Goal: Transaction & Acquisition: Purchase product/service

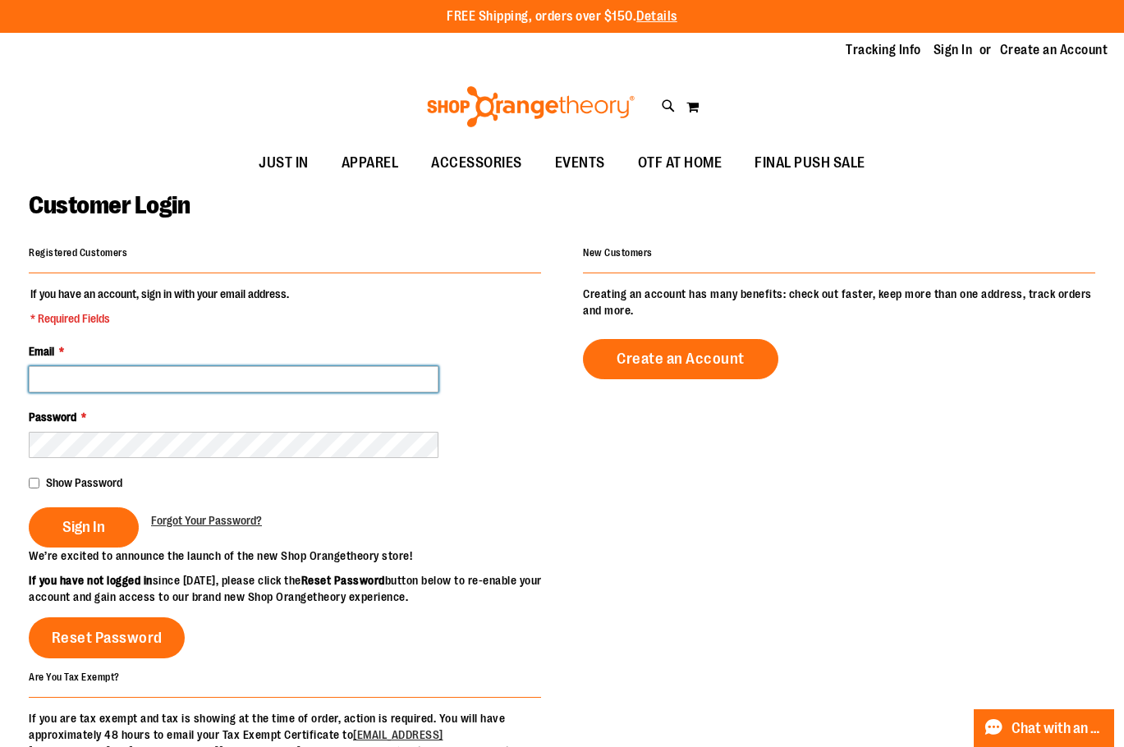
type input "**********"
drag, startPoint x: 317, startPoint y: 372, endPoint x: 4, endPoint y: 412, distance: 315.3
click at [4, 412] on main "**********" at bounding box center [562, 540] width 1124 height 717
type input "**********"
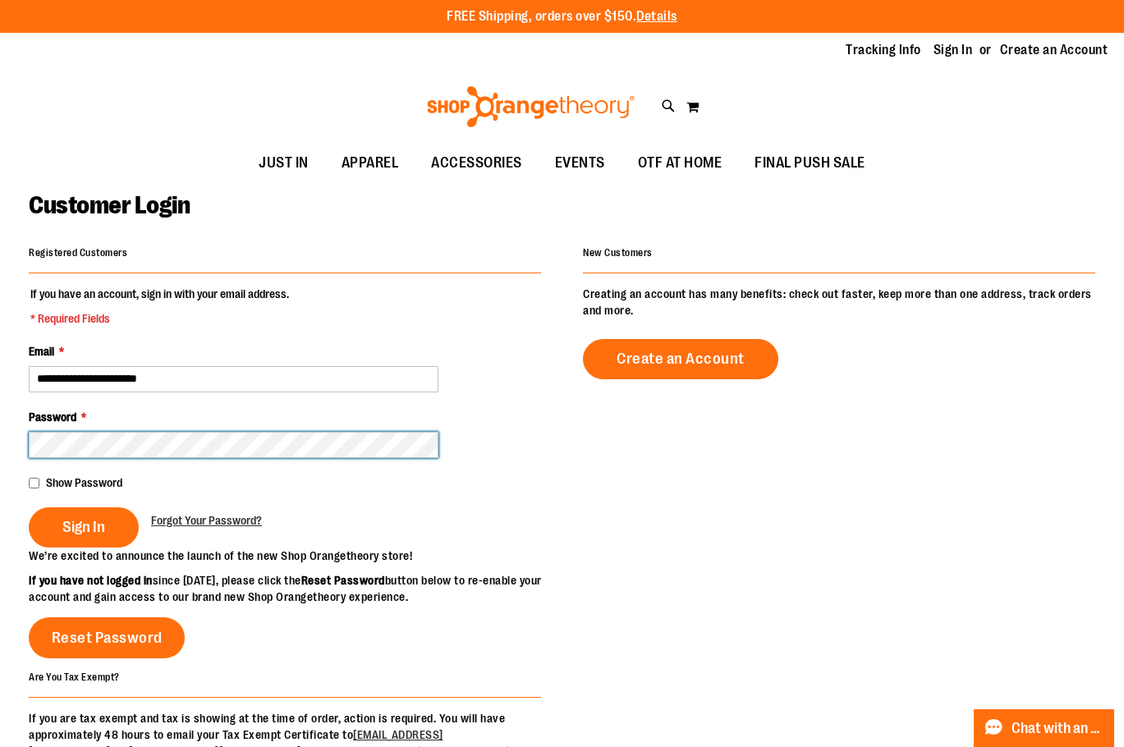
click at [4, 446] on main "**********" at bounding box center [562, 540] width 1124 height 717
click at [29, 507] on button "Sign In" at bounding box center [84, 527] width 110 height 40
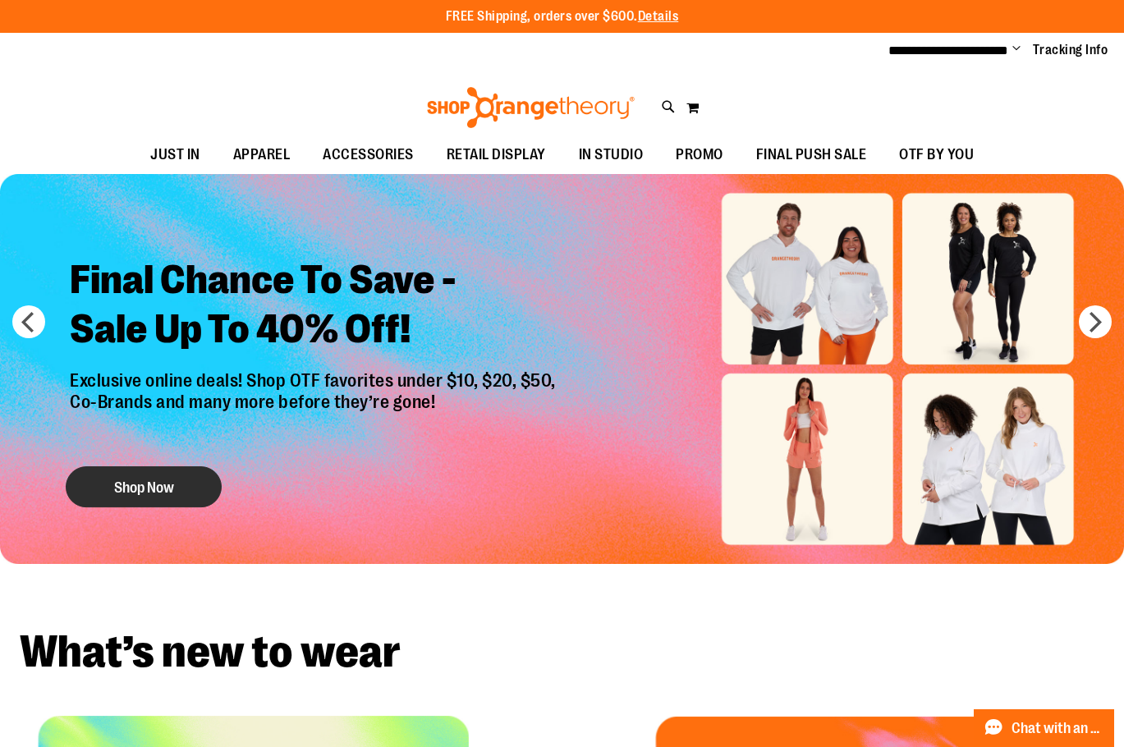
type input "**********"
drag, startPoint x: 161, startPoint y: 479, endPoint x: 169, endPoint y: 470, distance: 12.2
click at [161, 479] on button "Shop Now" at bounding box center [144, 486] width 156 height 41
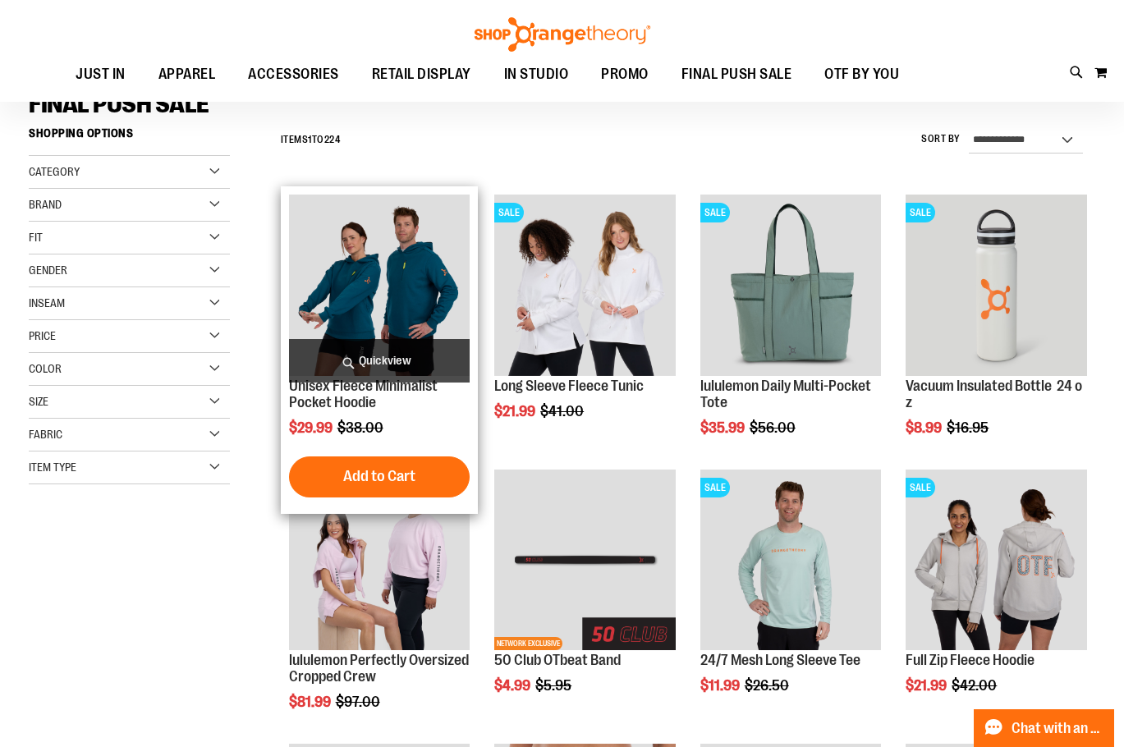
scroll to position [164, 0]
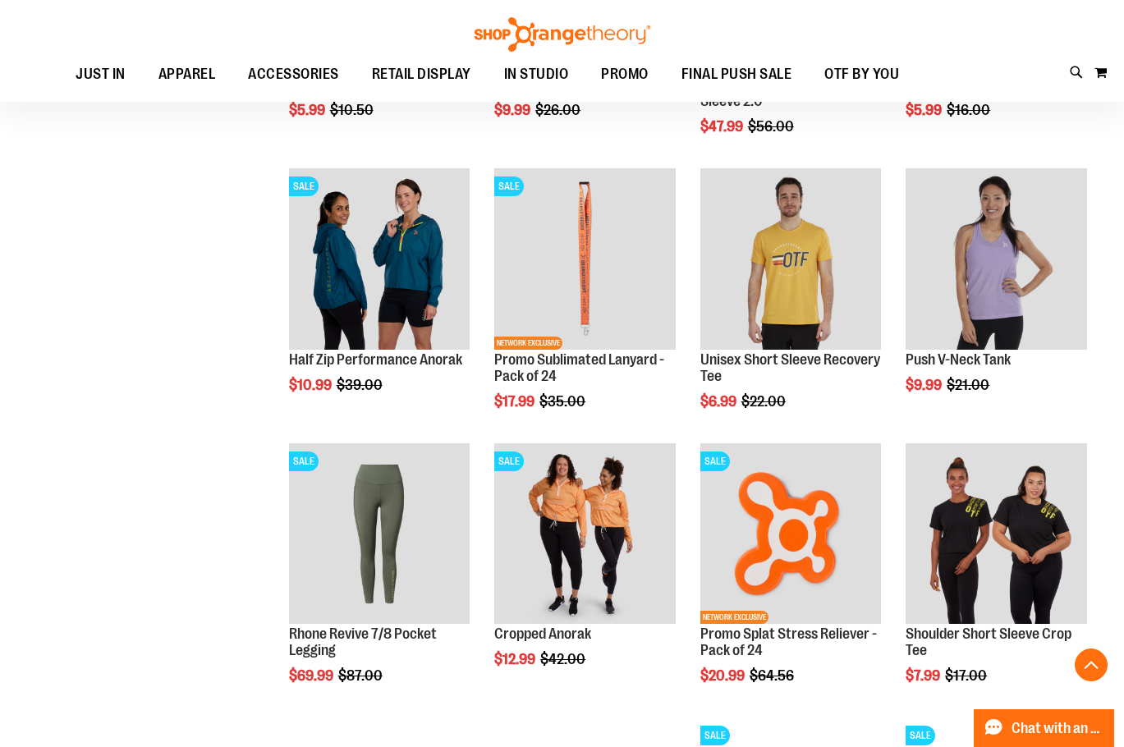
scroll to position [1067, 0]
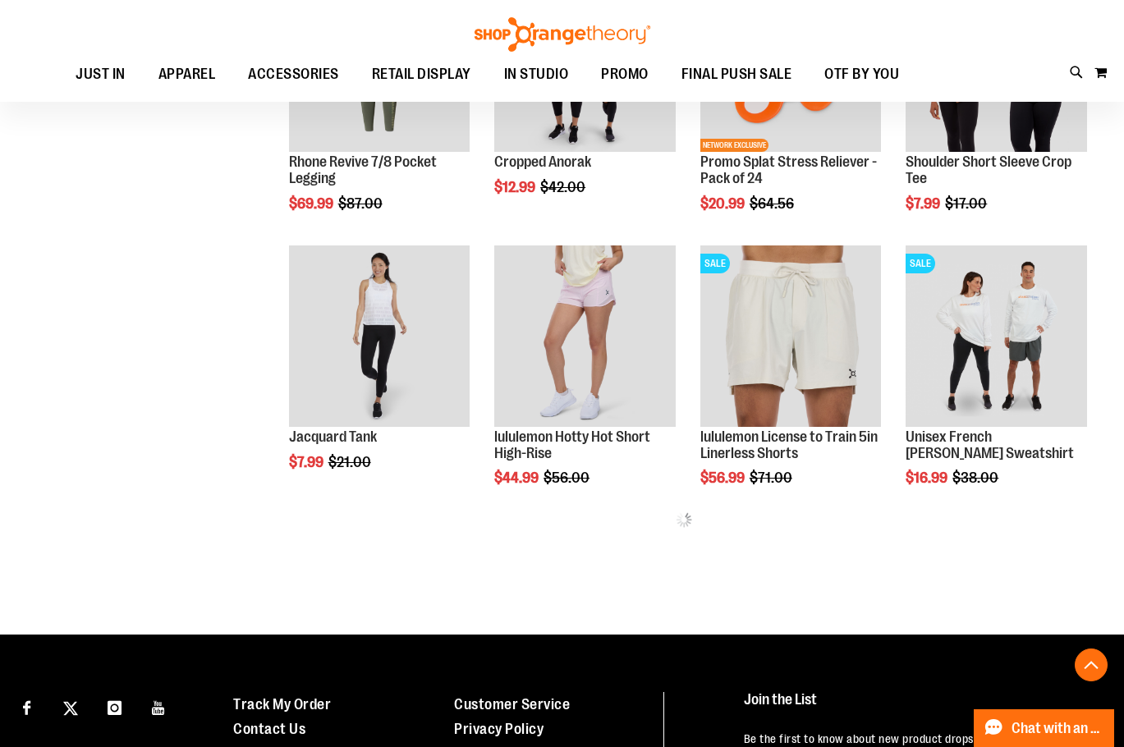
scroll to position [1478, 0]
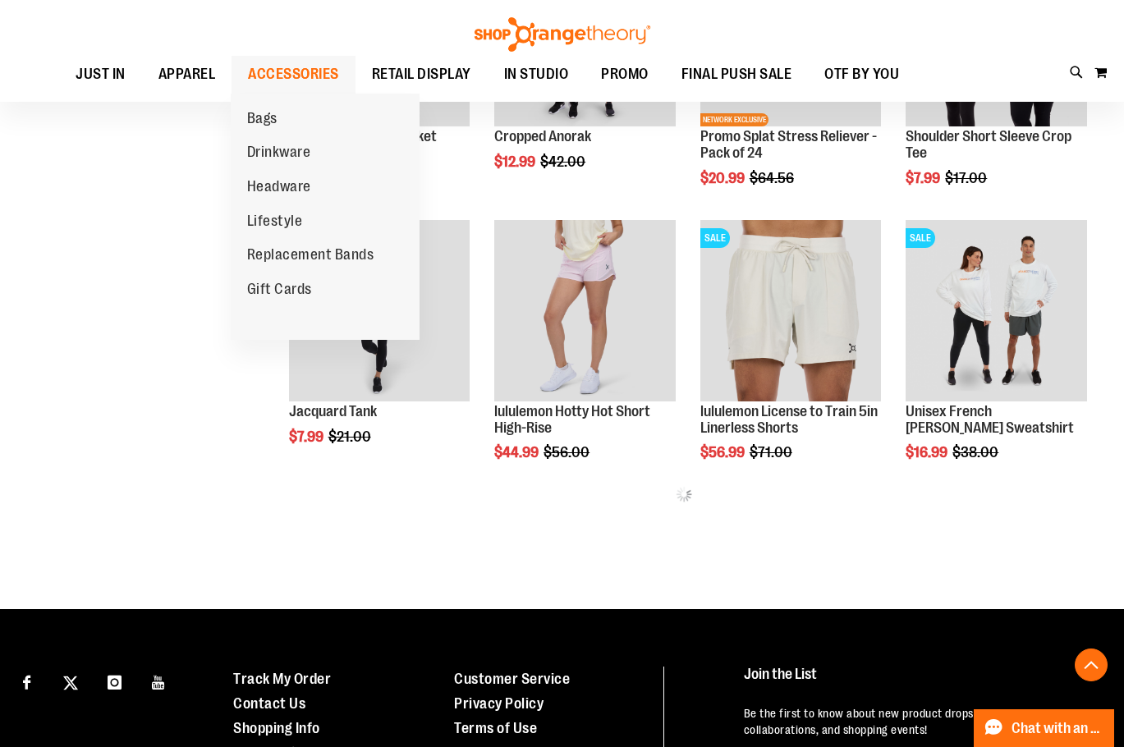
type input "**********"
click at [300, 74] on span "ACCESSORIES" at bounding box center [293, 74] width 91 height 37
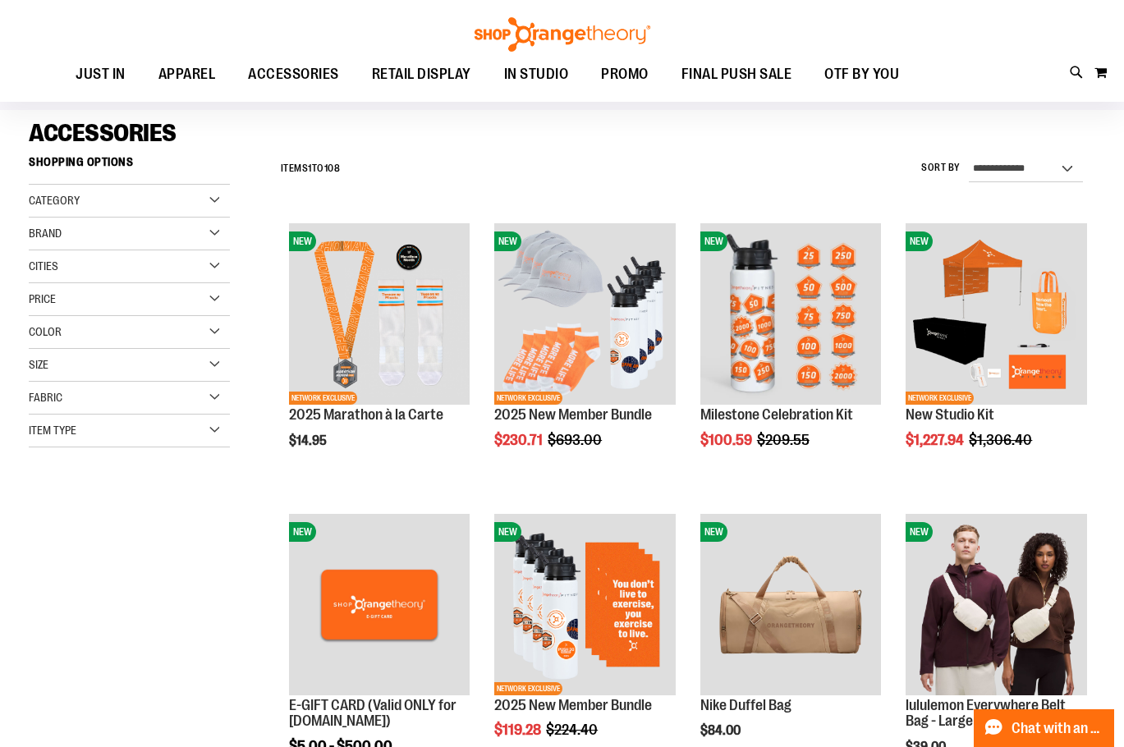
scroll to position [163, 0]
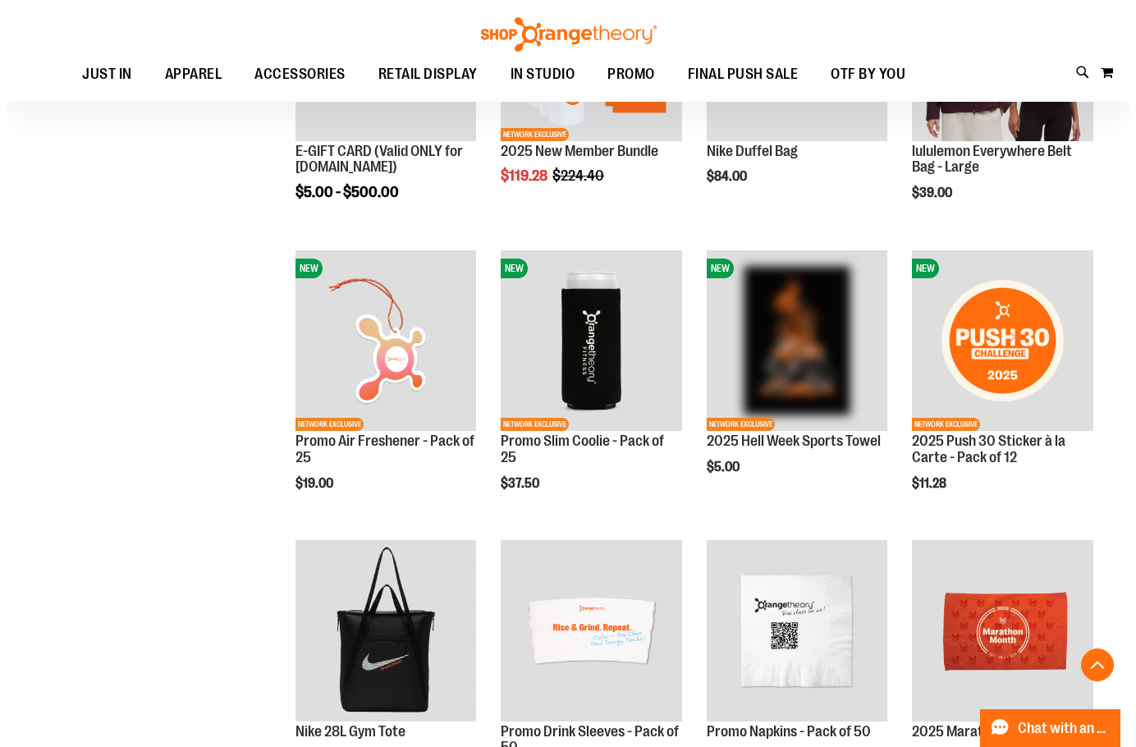
scroll to position [738, 0]
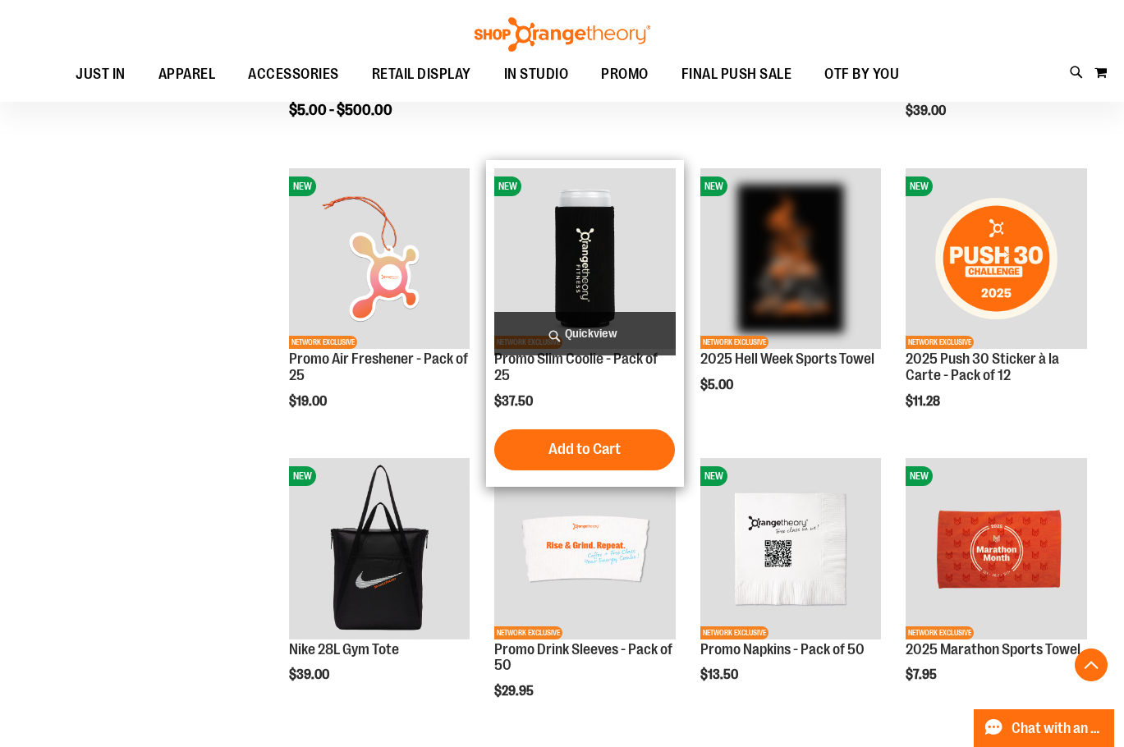
type input "**********"
click at [539, 323] on span "Quickview" at bounding box center [584, 334] width 181 height 44
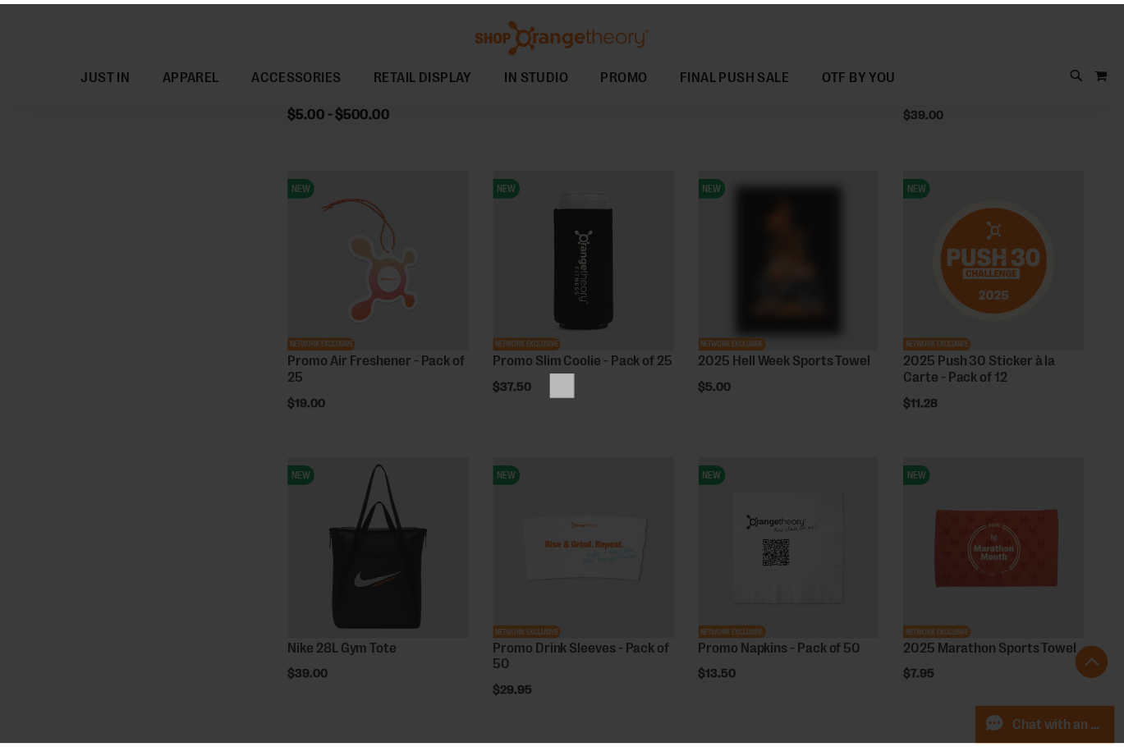
scroll to position [0, 0]
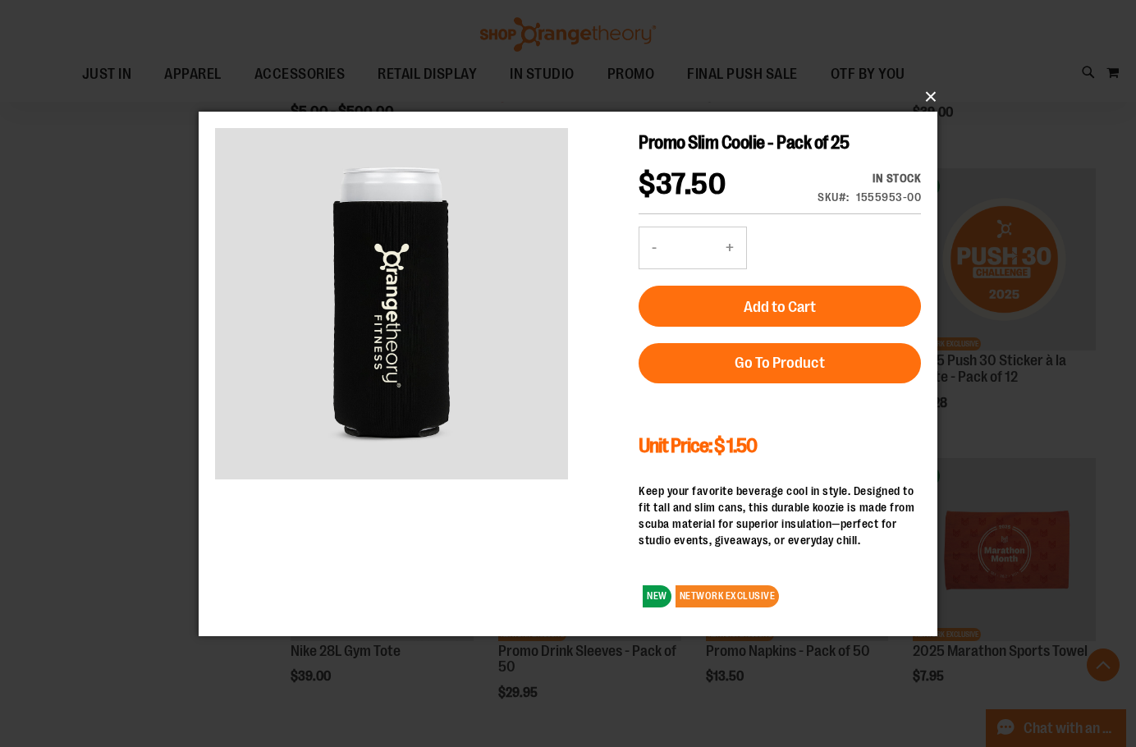
click at [926, 95] on button "×" at bounding box center [573, 97] width 739 height 36
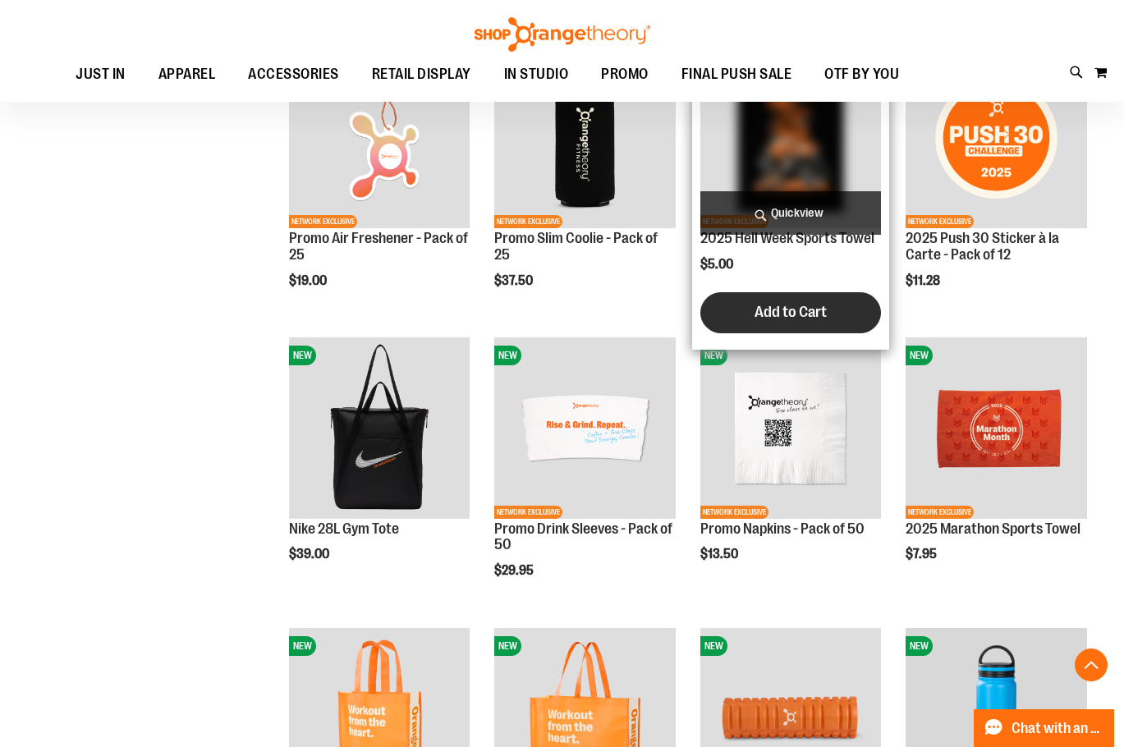
scroll to position [902, 0]
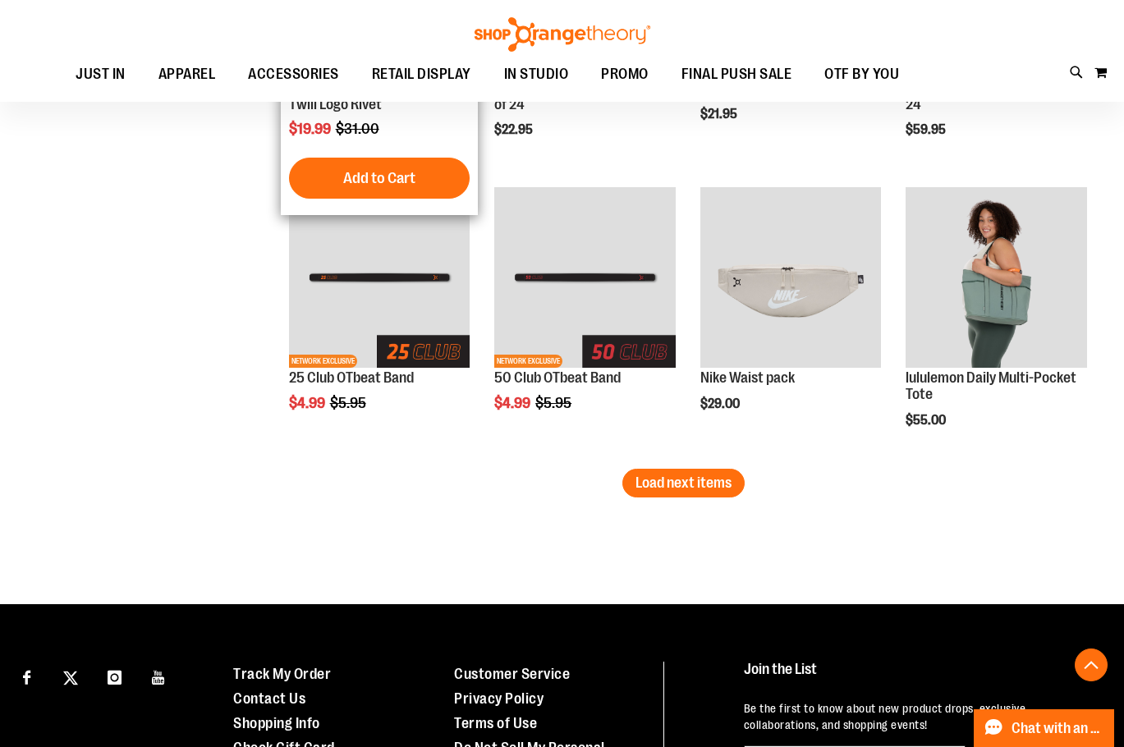
scroll to position [2462, 0]
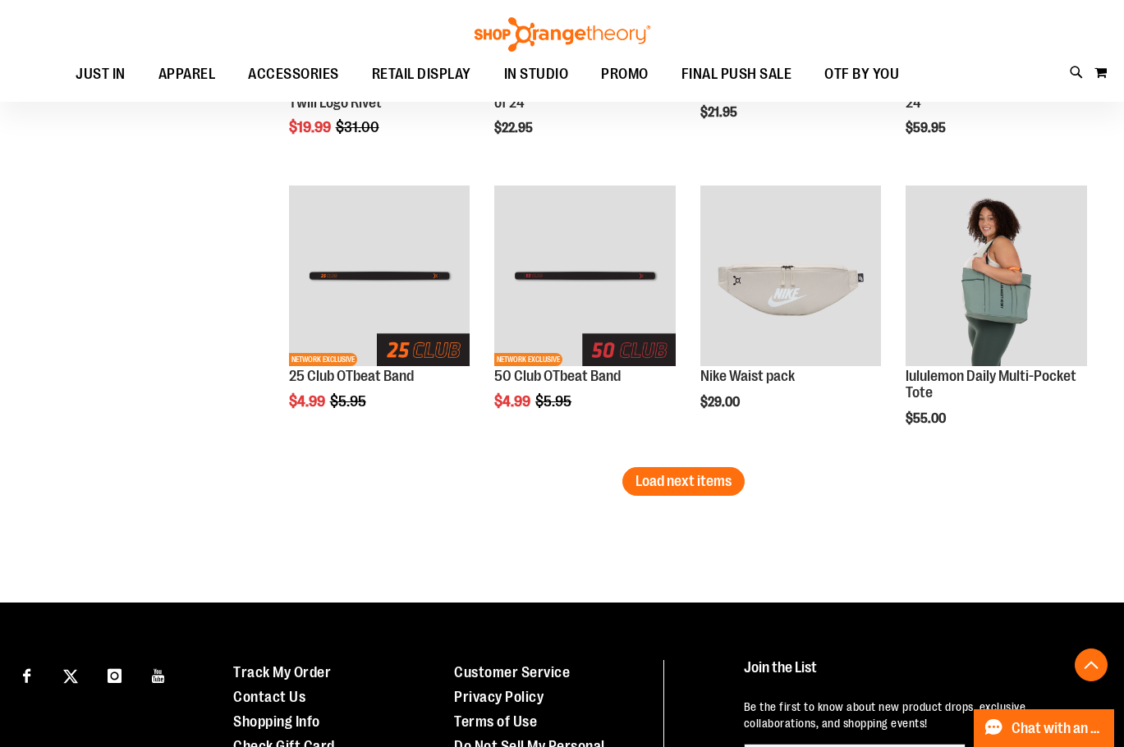
click at [676, 484] on span "Load next items" at bounding box center [683, 481] width 96 height 16
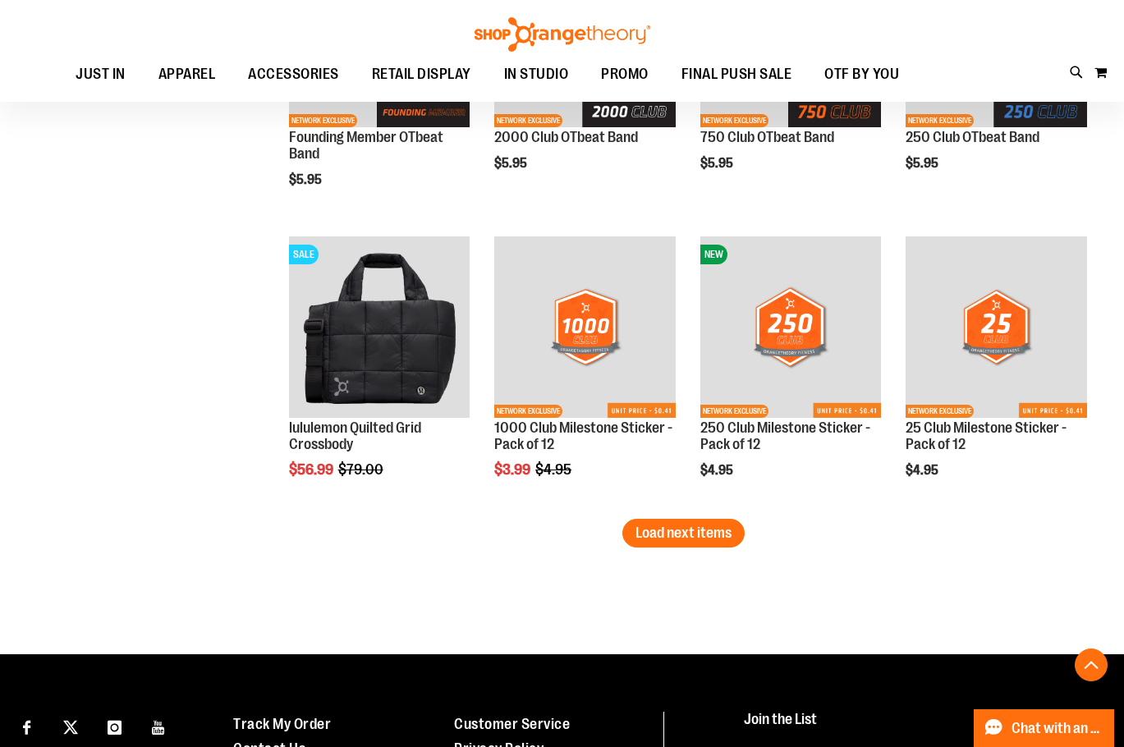
scroll to position [3283, 0]
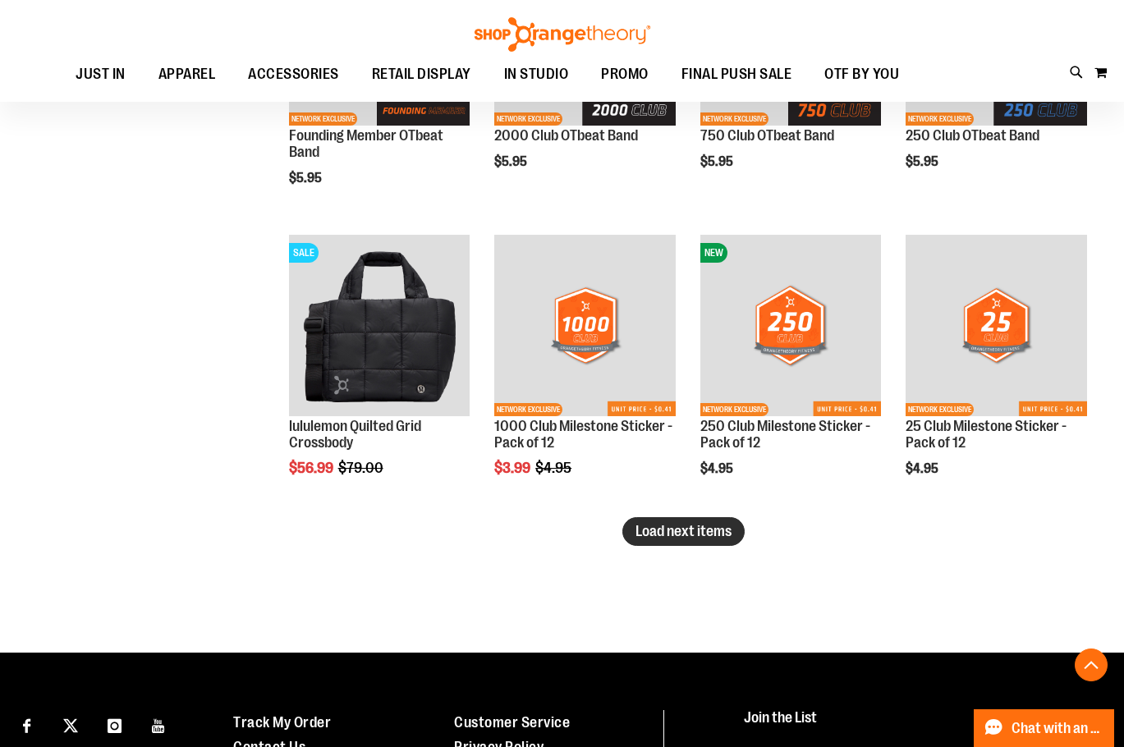
click at [655, 524] on span "Load next items" at bounding box center [683, 531] width 96 height 16
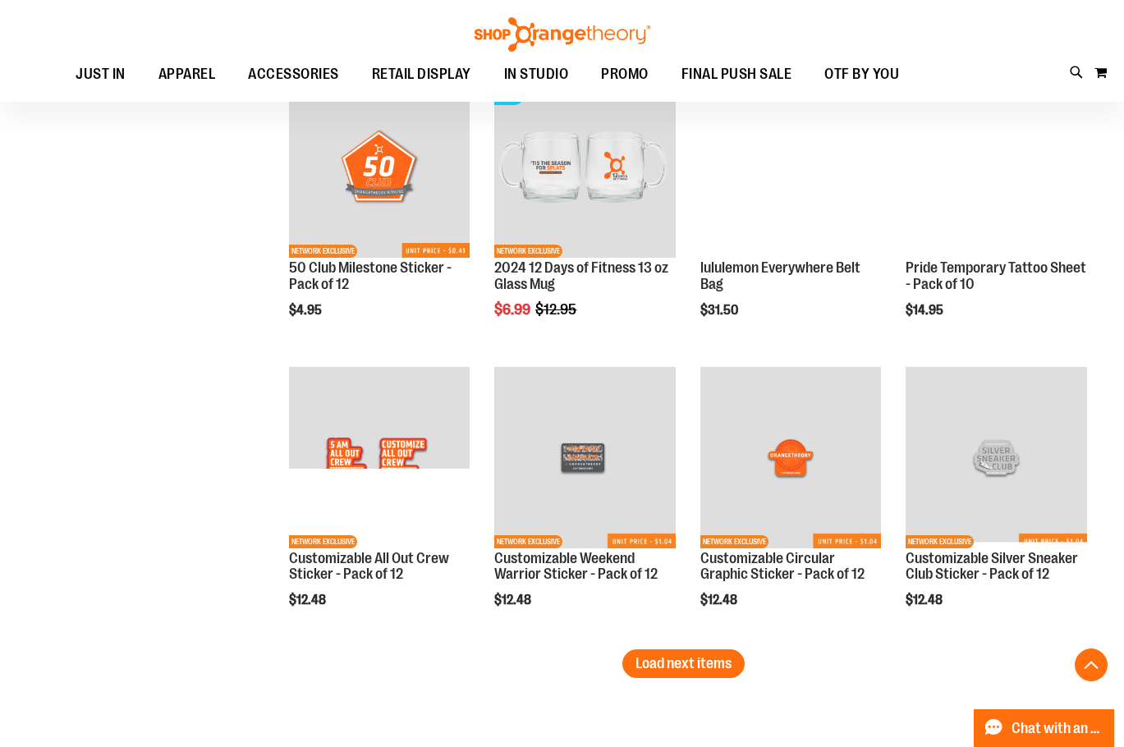
scroll to position [4186, 0]
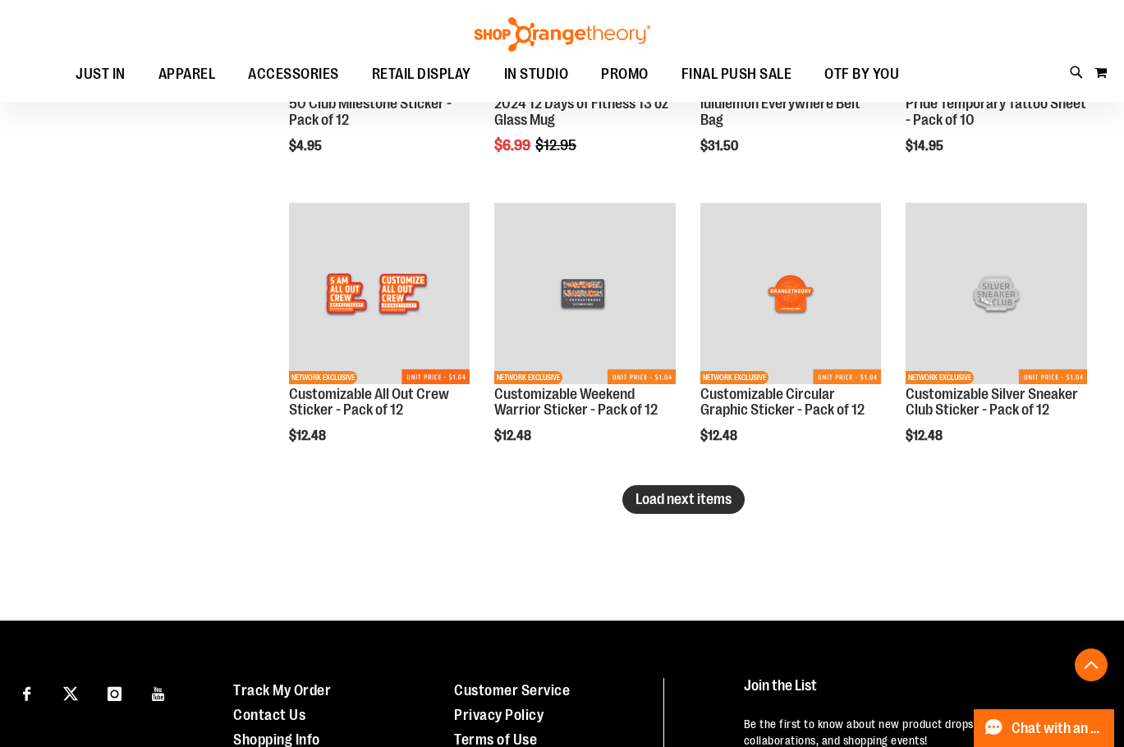
click at [651, 502] on span "Load next items" at bounding box center [683, 499] width 96 height 16
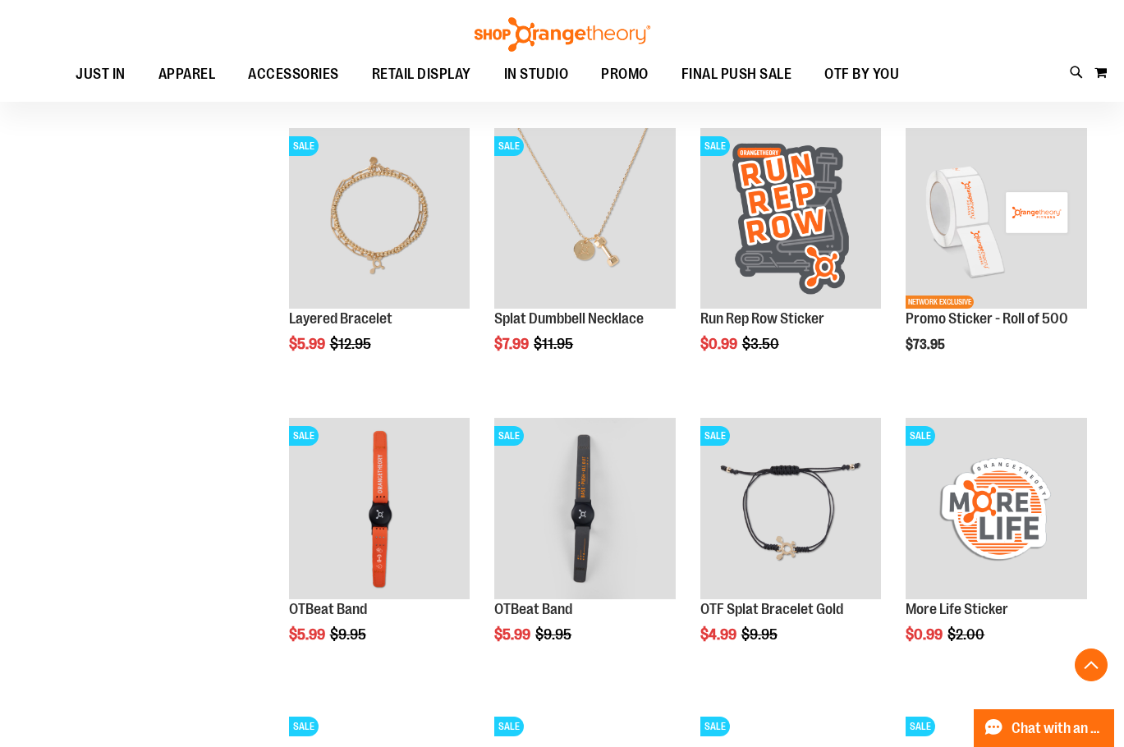
scroll to position [4432, 0]
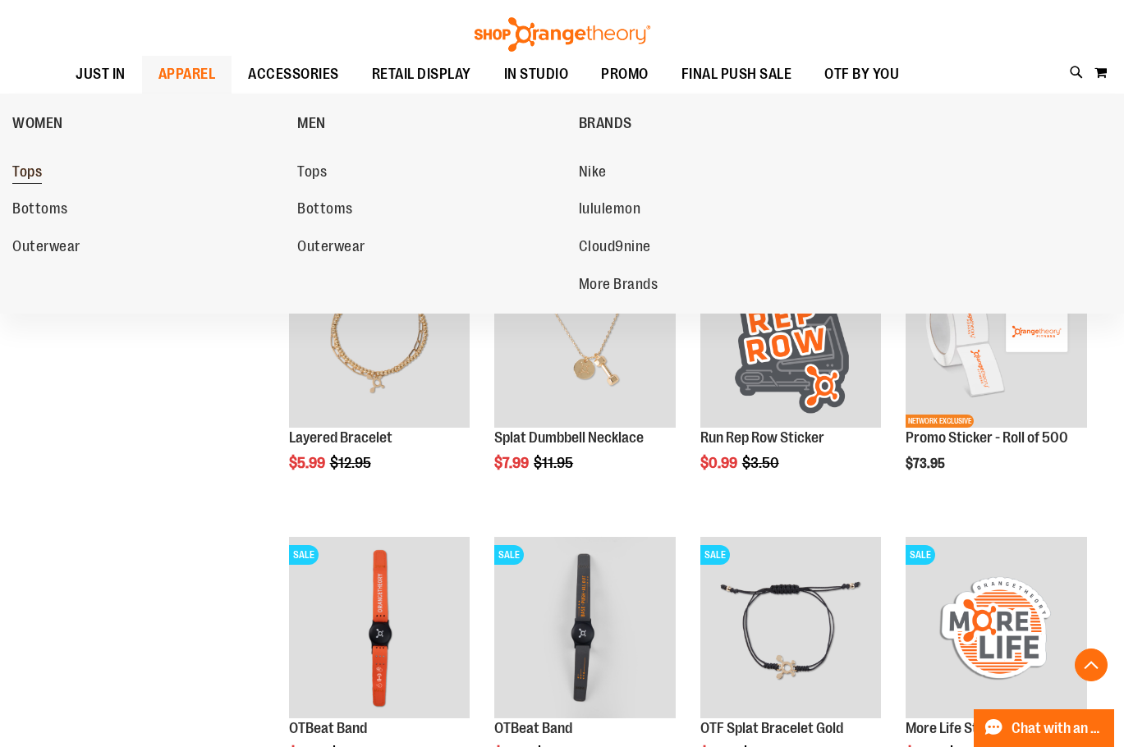
click at [36, 171] on span "Tops" at bounding box center [27, 173] width 30 height 21
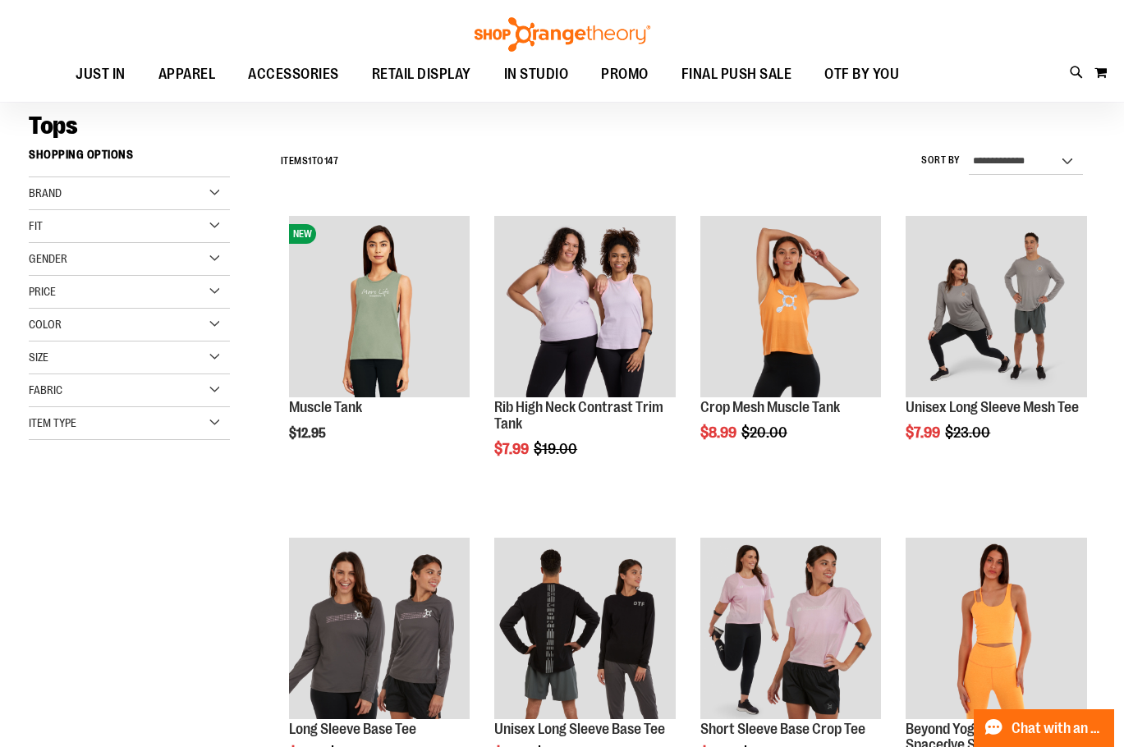
scroll to position [81, 0]
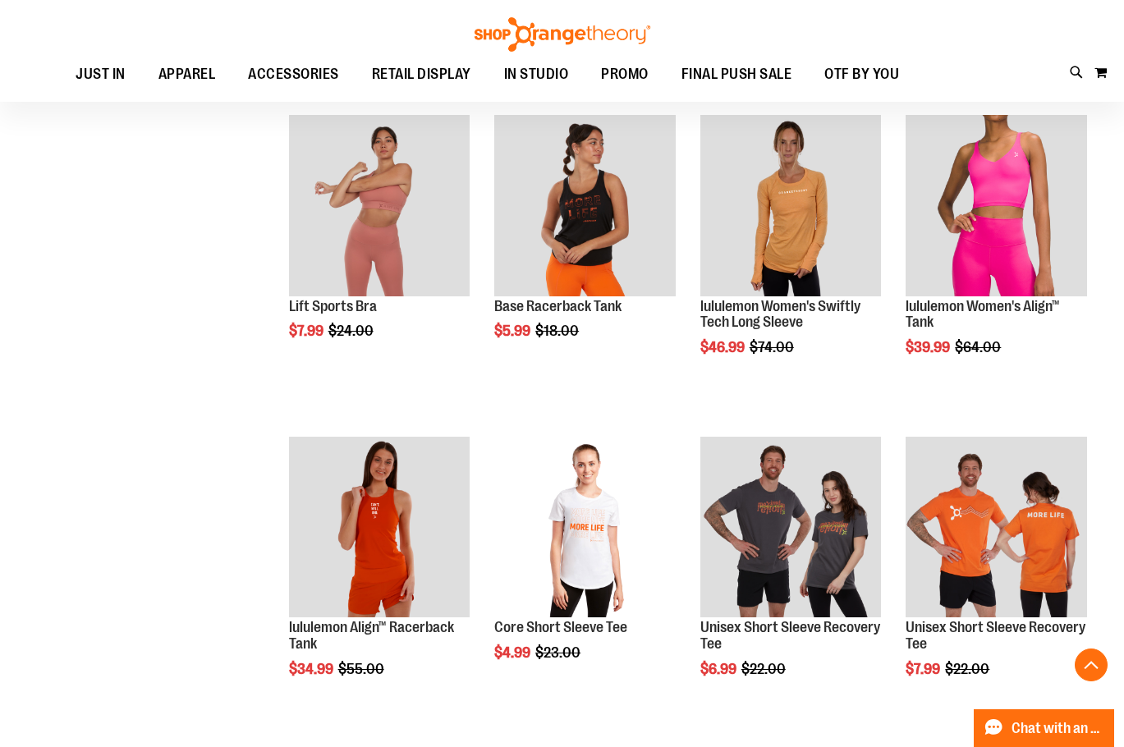
scroll to position [1066, 0]
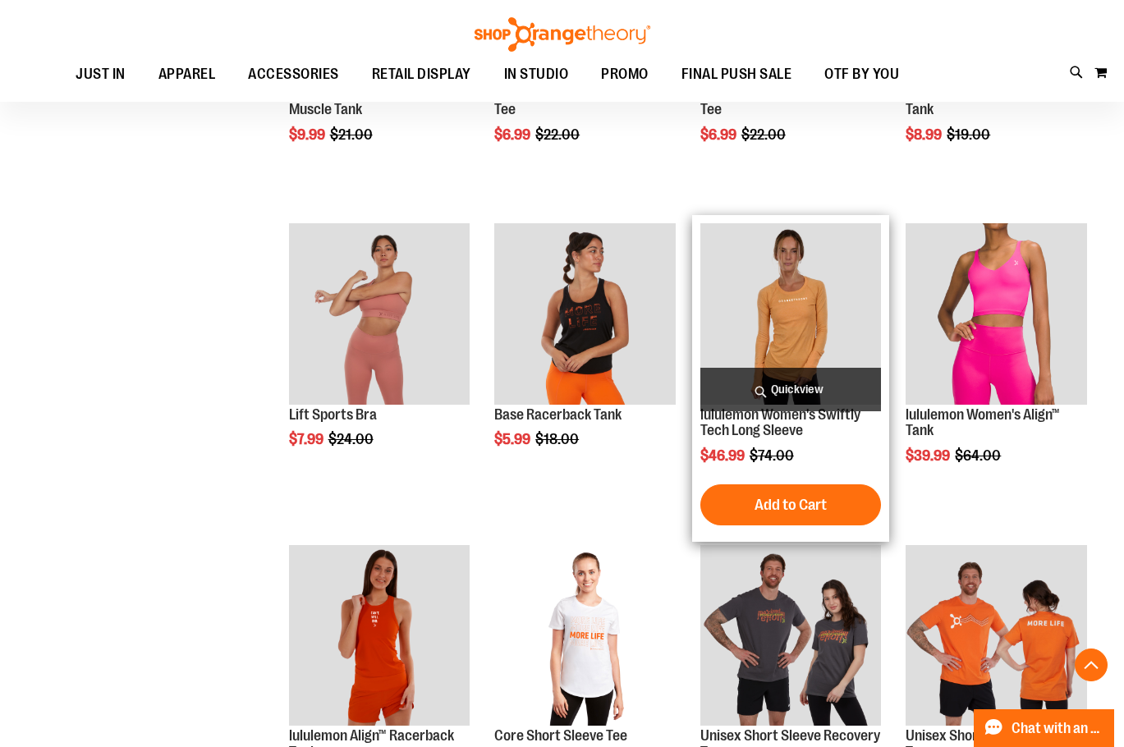
type input "**********"
click at [820, 331] on img "product" at bounding box center [790, 313] width 181 height 181
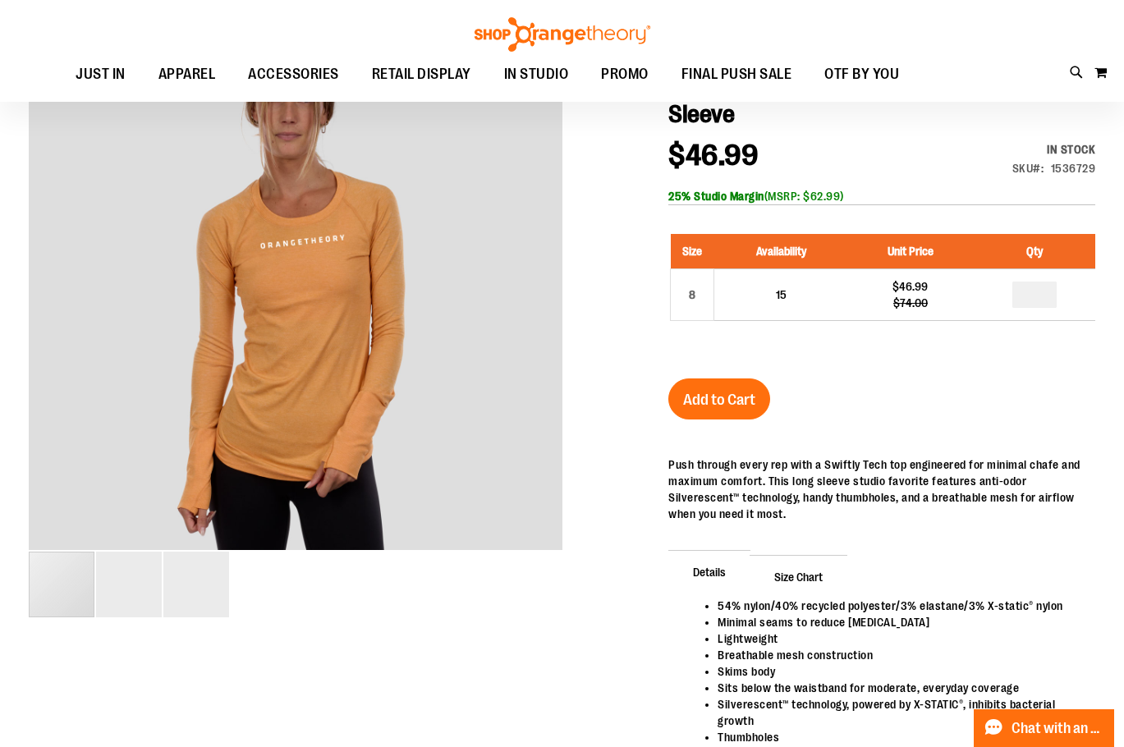
scroll to position [81, 0]
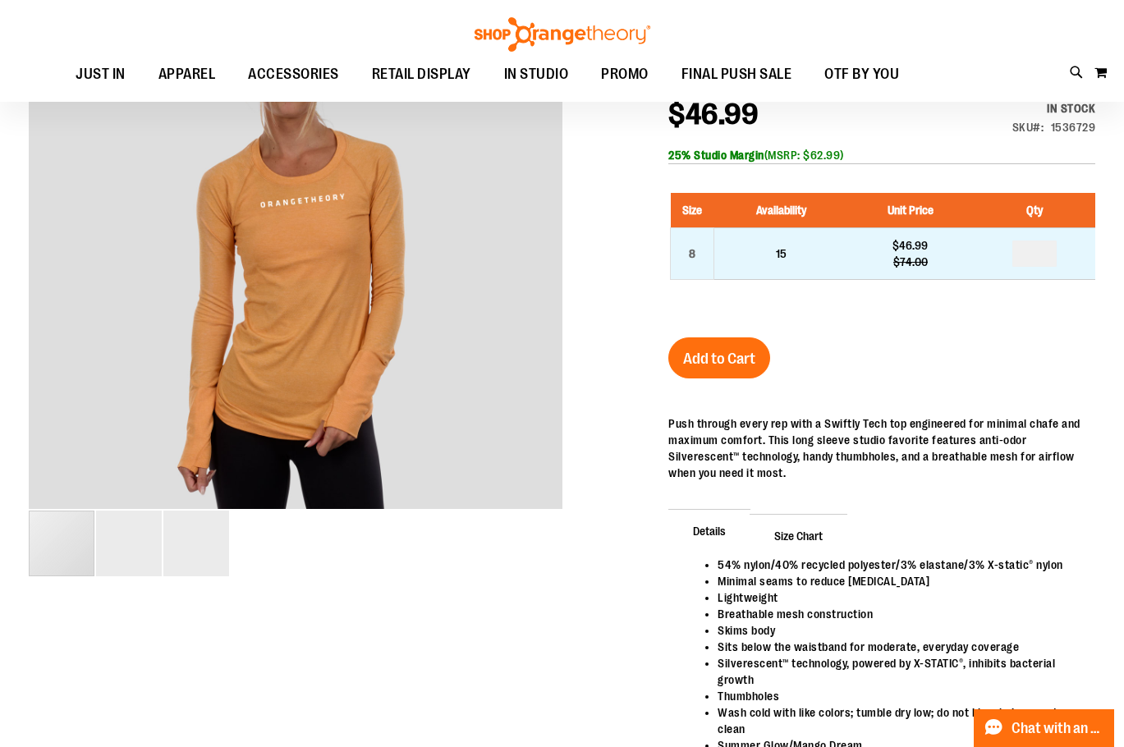
type input "**********"
click at [1030, 259] on input "number" at bounding box center [1034, 254] width 44 height 26
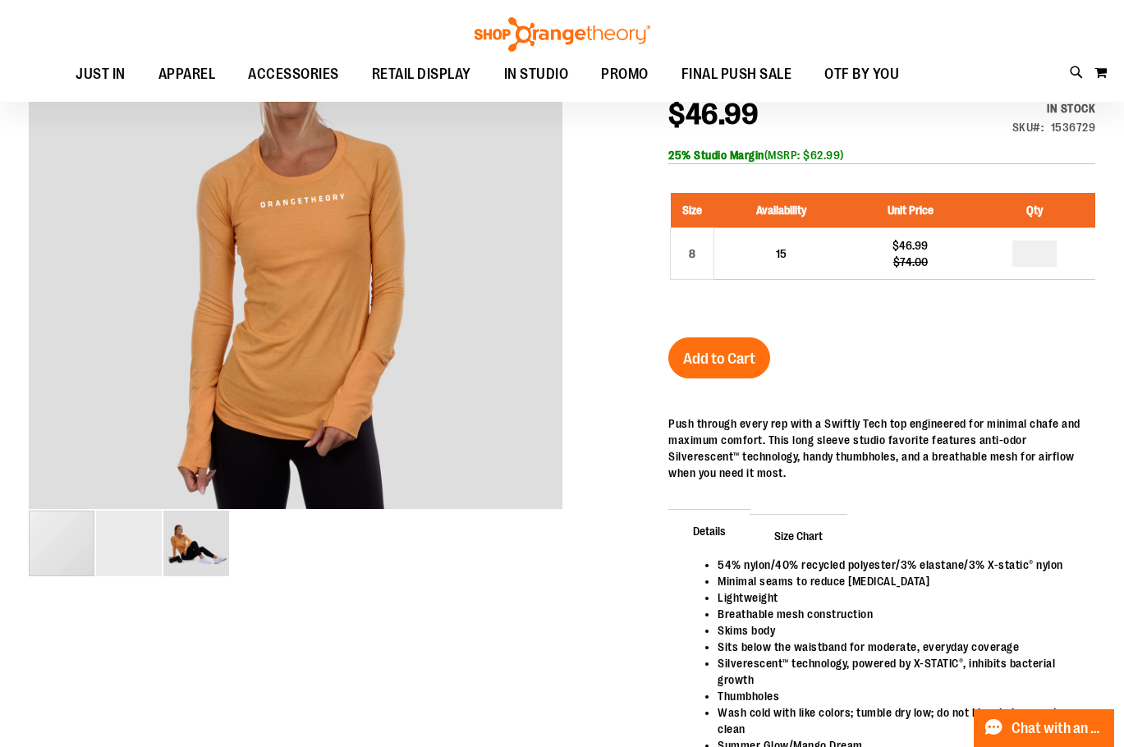
type input "*"
click at [911, 414] on div "Details 54% nylon/40% recycled polyester/3% elastane/3% X-static® nylon Minimal…" at bounding box center [881, 597] width 427 height 396
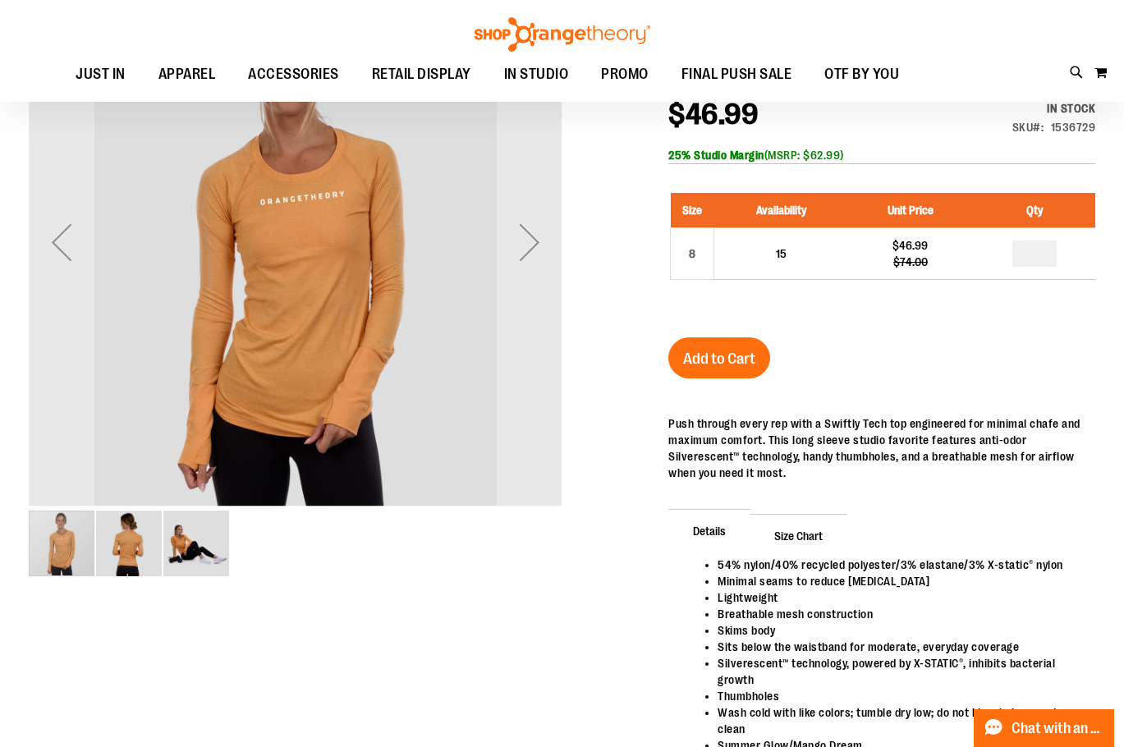
scroll to position [80, 0]
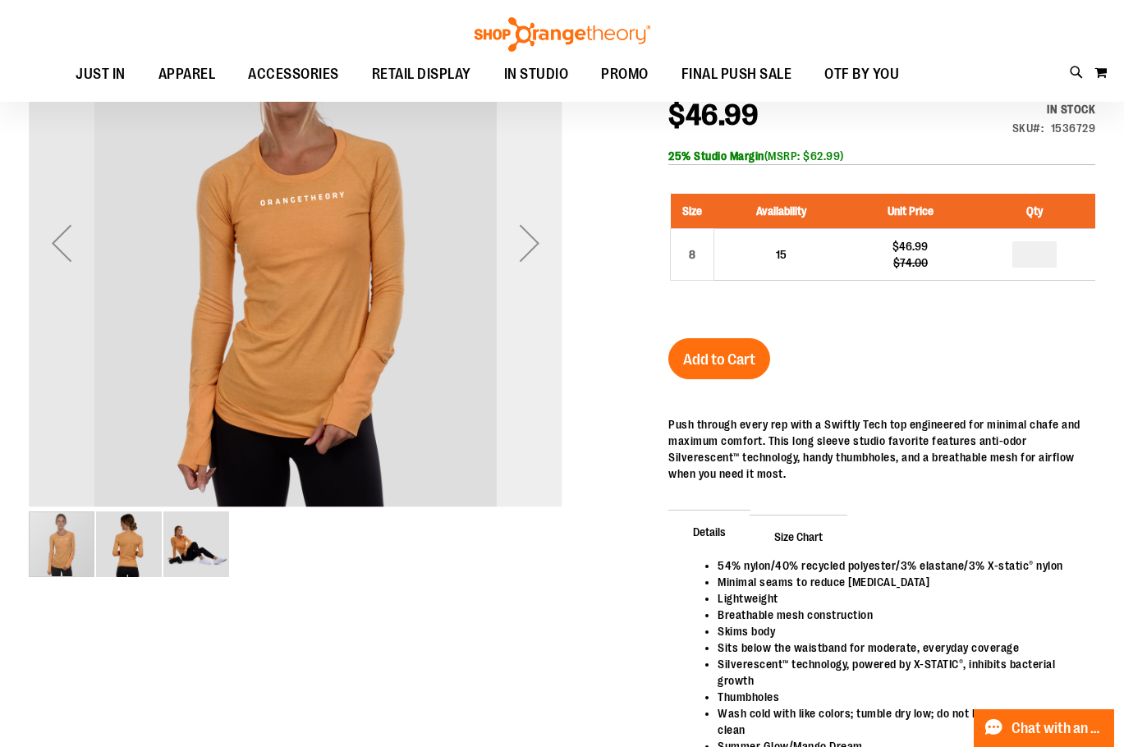
click at [538, 249] on div "Next" at bounding box center [530, 243] width 66 height 66
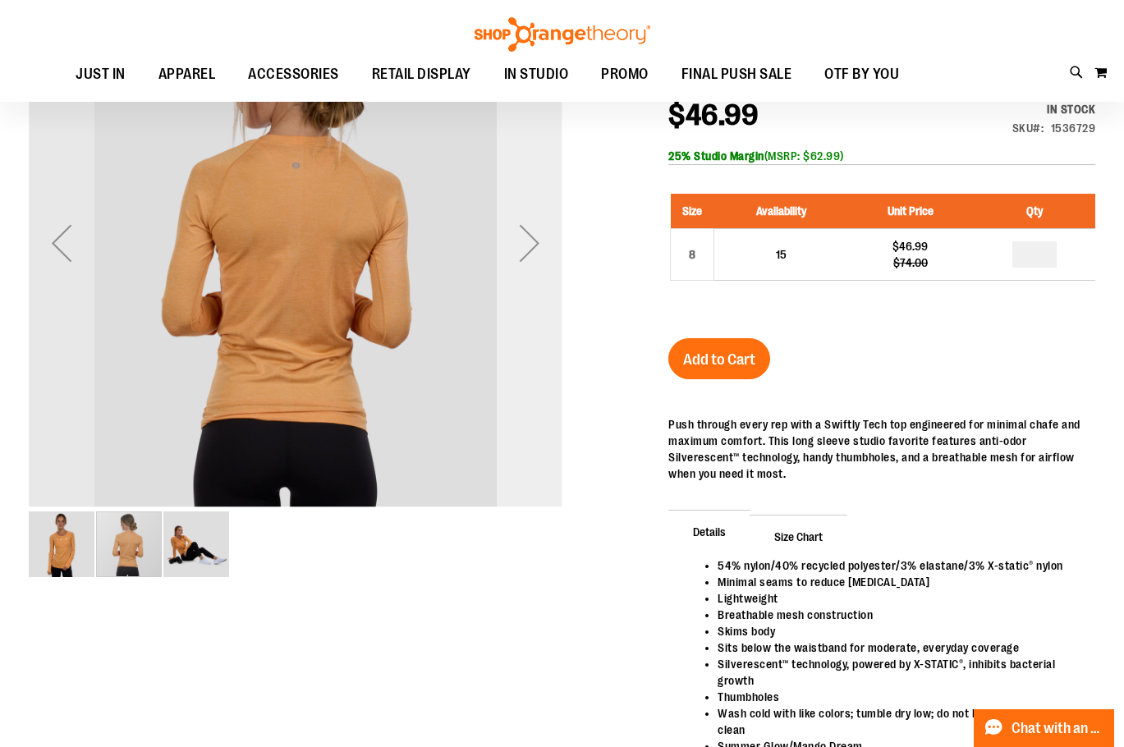
click at [536, 282] on div "Next" at bounding box center [530, 243] width 66 height 534
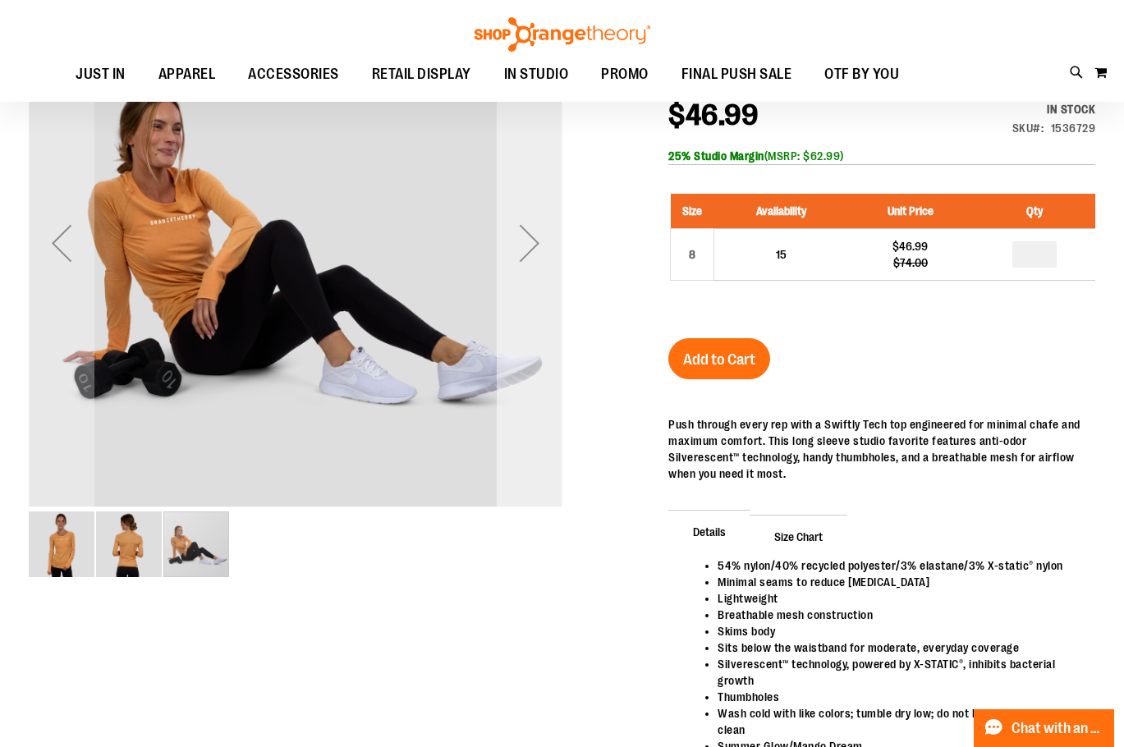
click at [532, 283] on div "Next" at bounding box center [530, 243] width 66 height 534
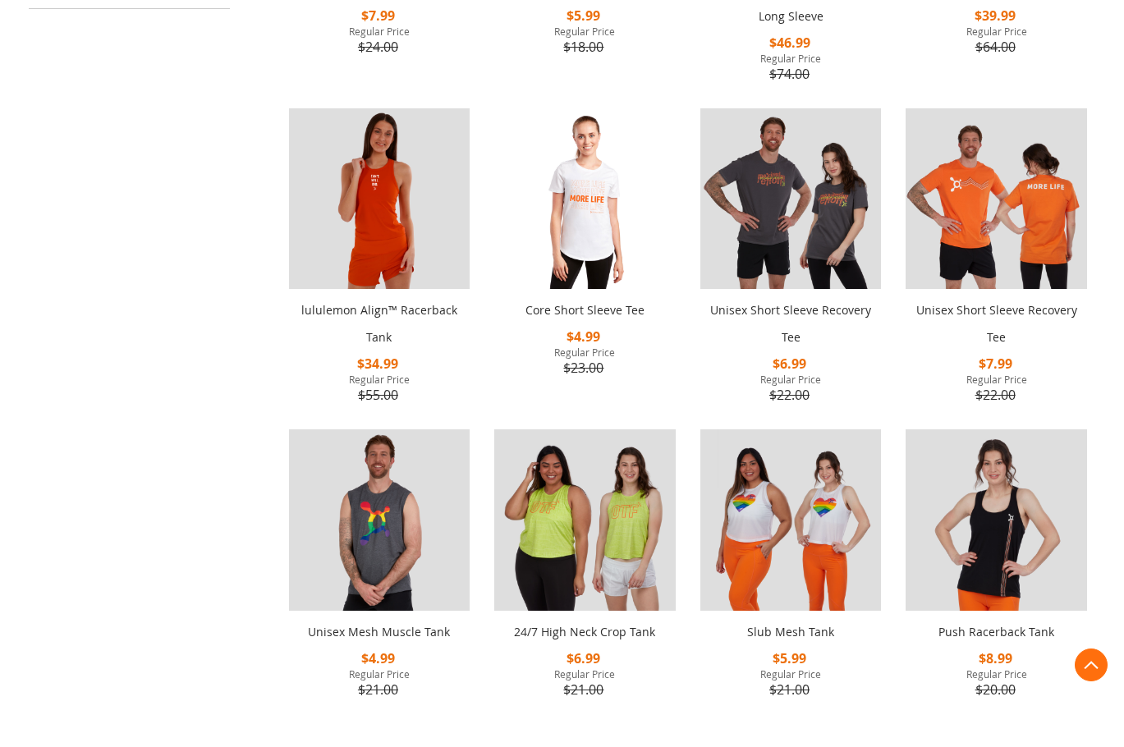
scroll to position [739, 0]
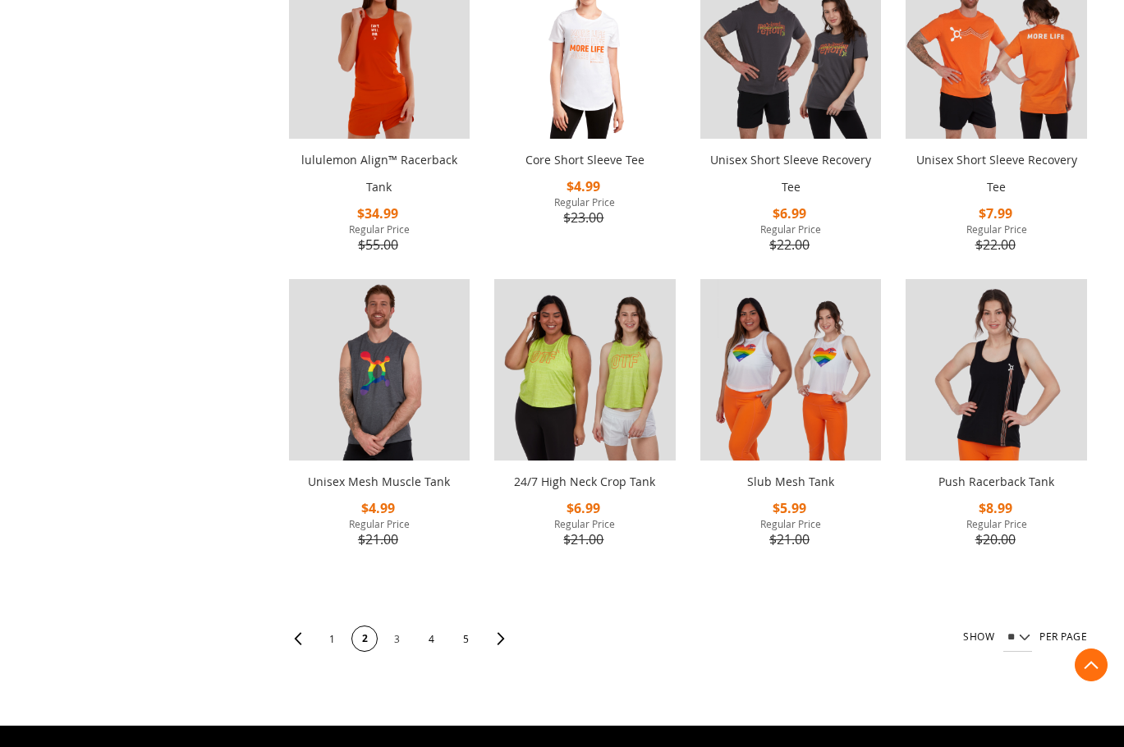
click at [399, 636] on span "3" at bounding box center [397, 639] width 25 height 26
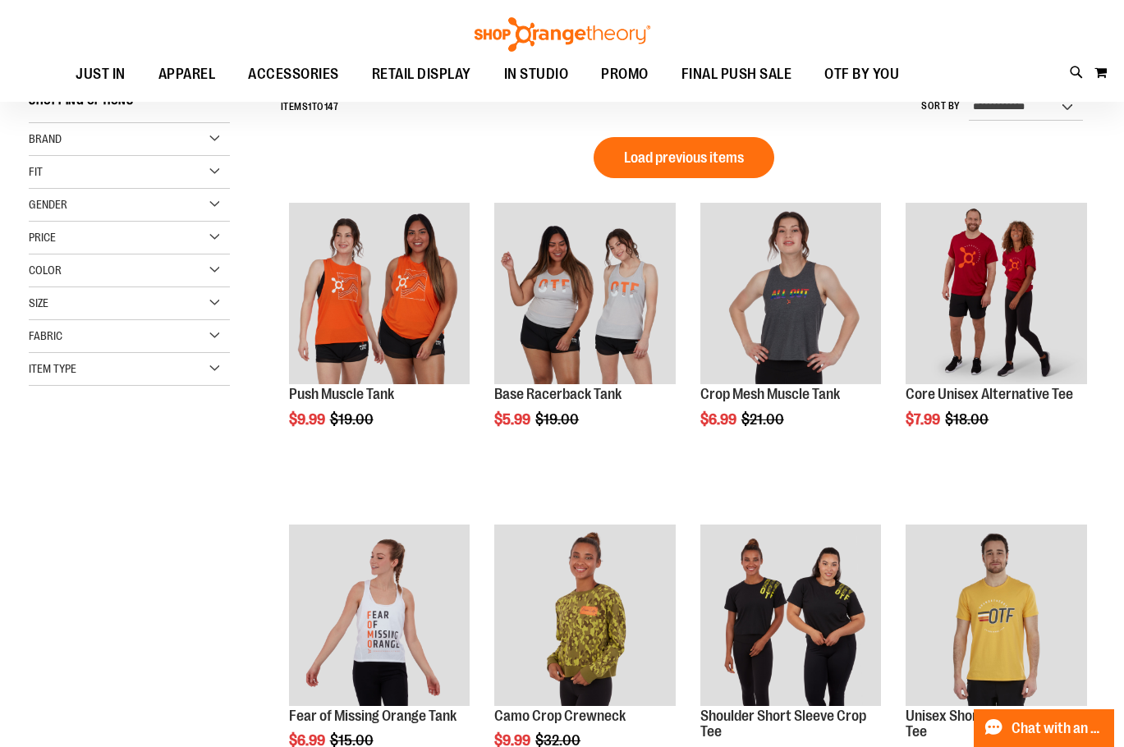
scroll to position [245, 0]
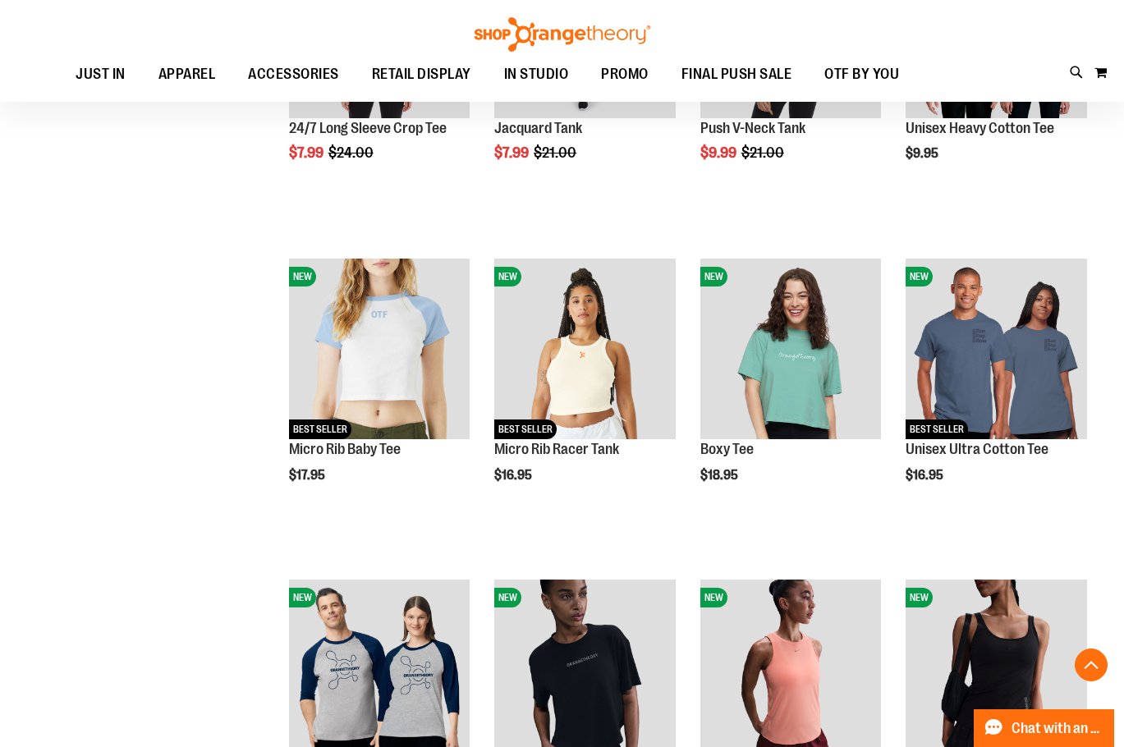
scroll to position [1395, 0]
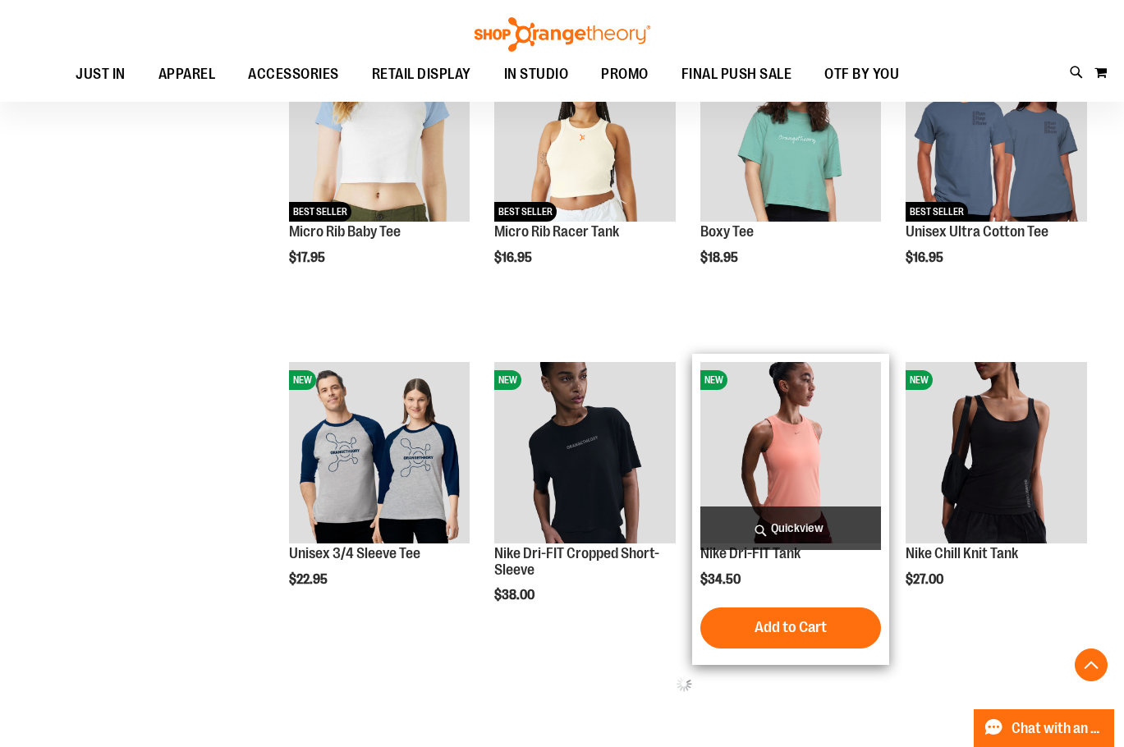
scroll to position [1641, 0]
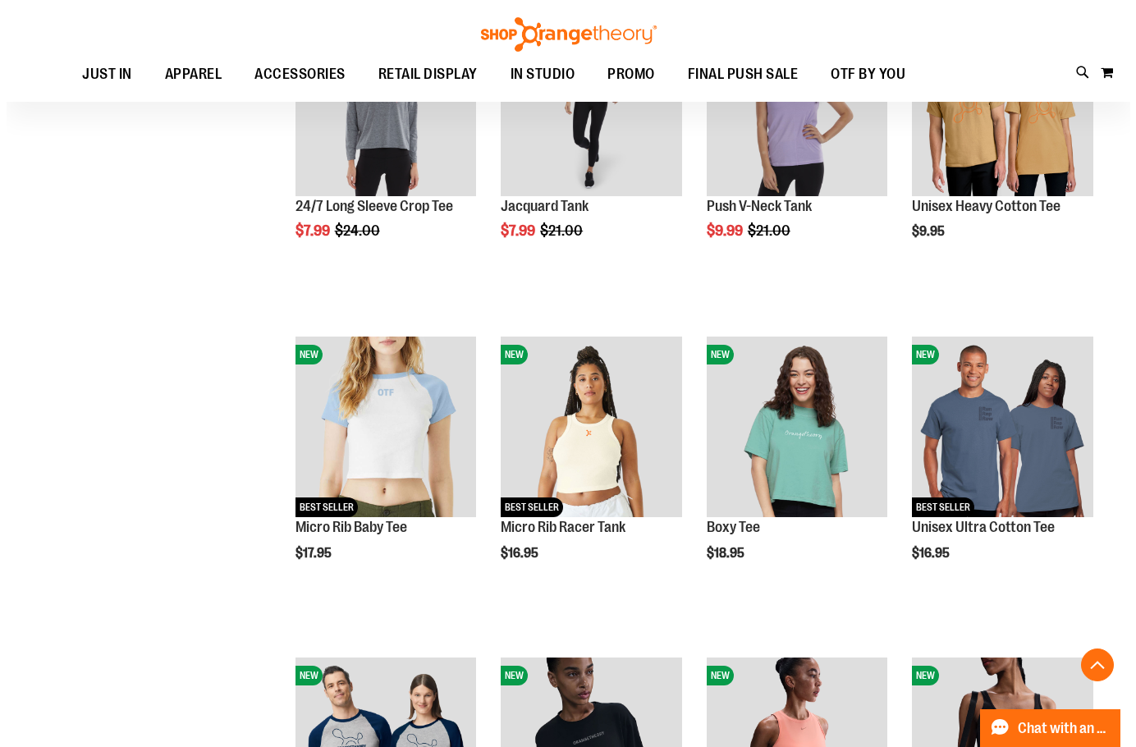
scroll to position [1313, 0]
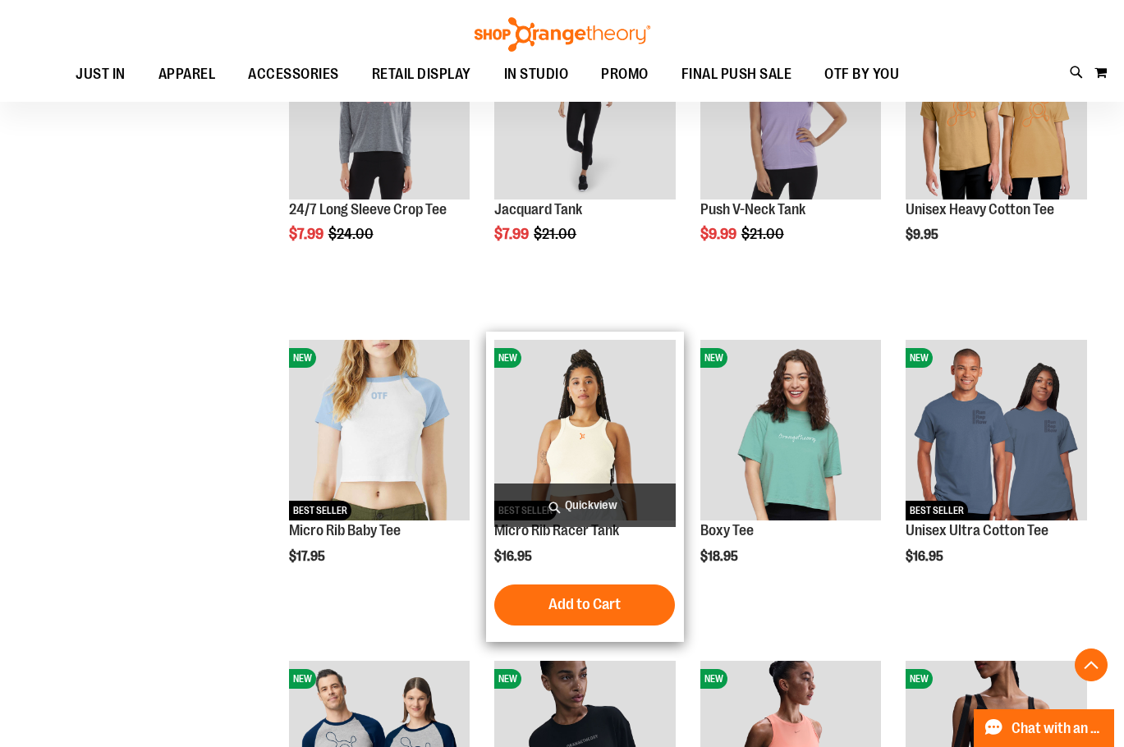
type input "**********"
click at [545, 499] on span "Quickview" at bounding box center [584, 505] width 181 height 44
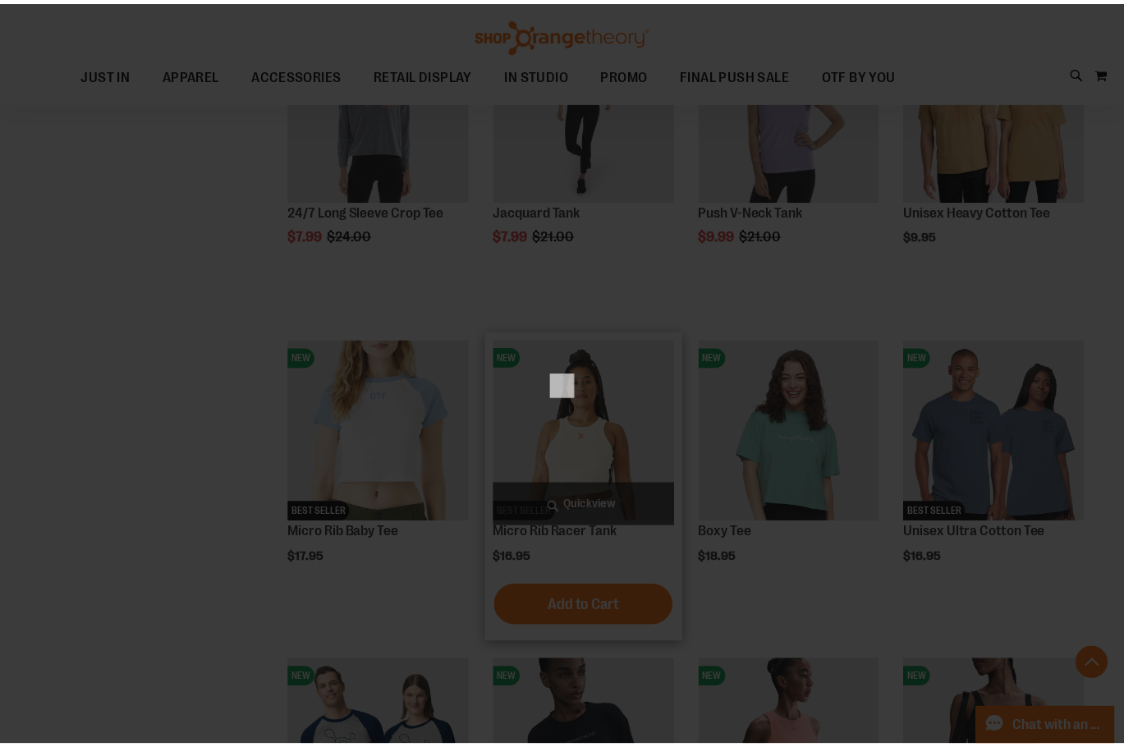
scroll to position [0, 0]
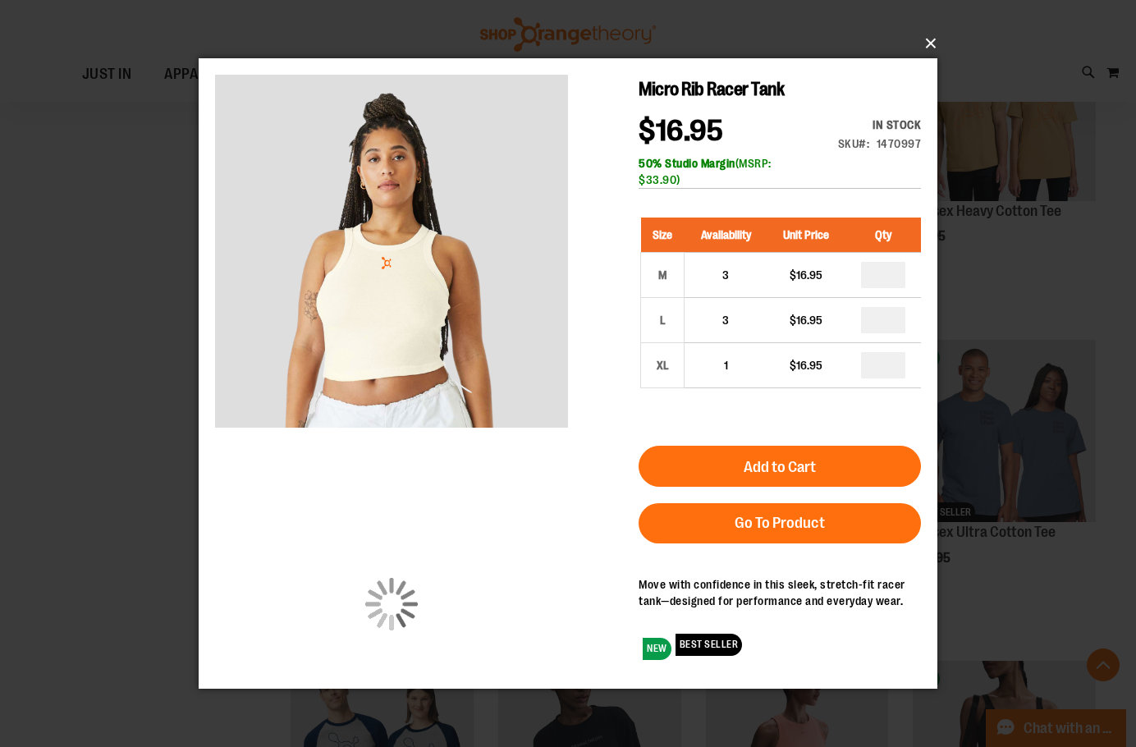
click at [930, 41] on button "×" at bounding box center [573, 43] width 739 height 36
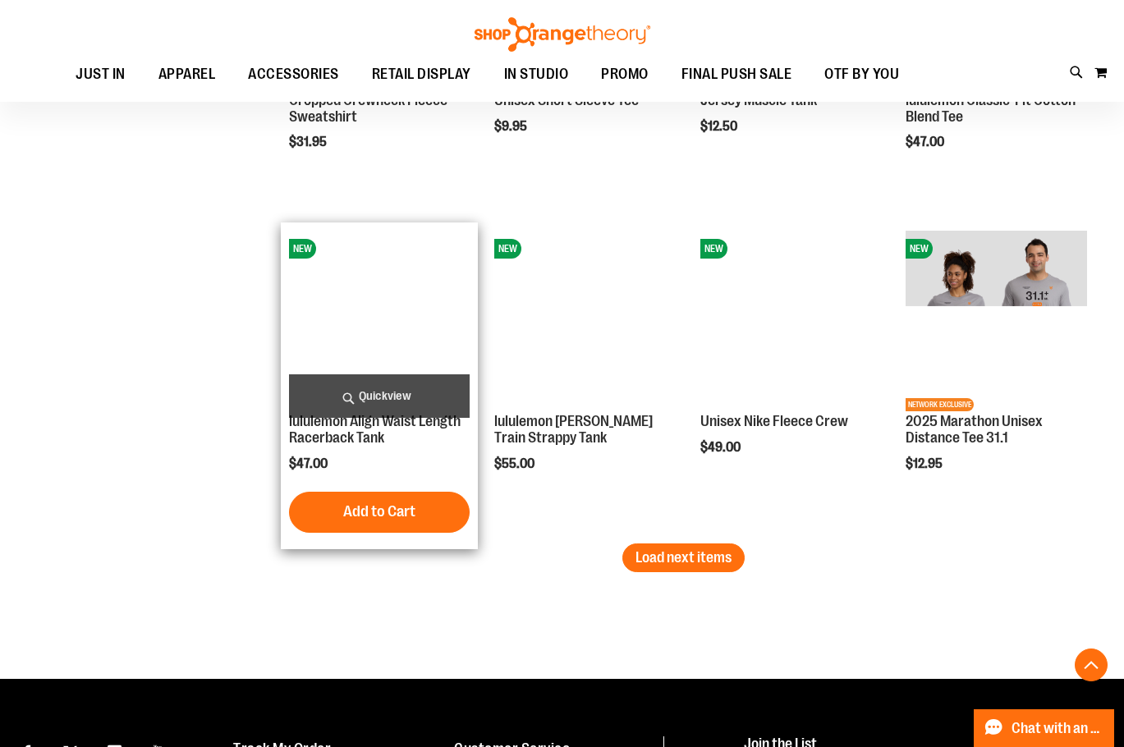
scroll to position [2708, 0]
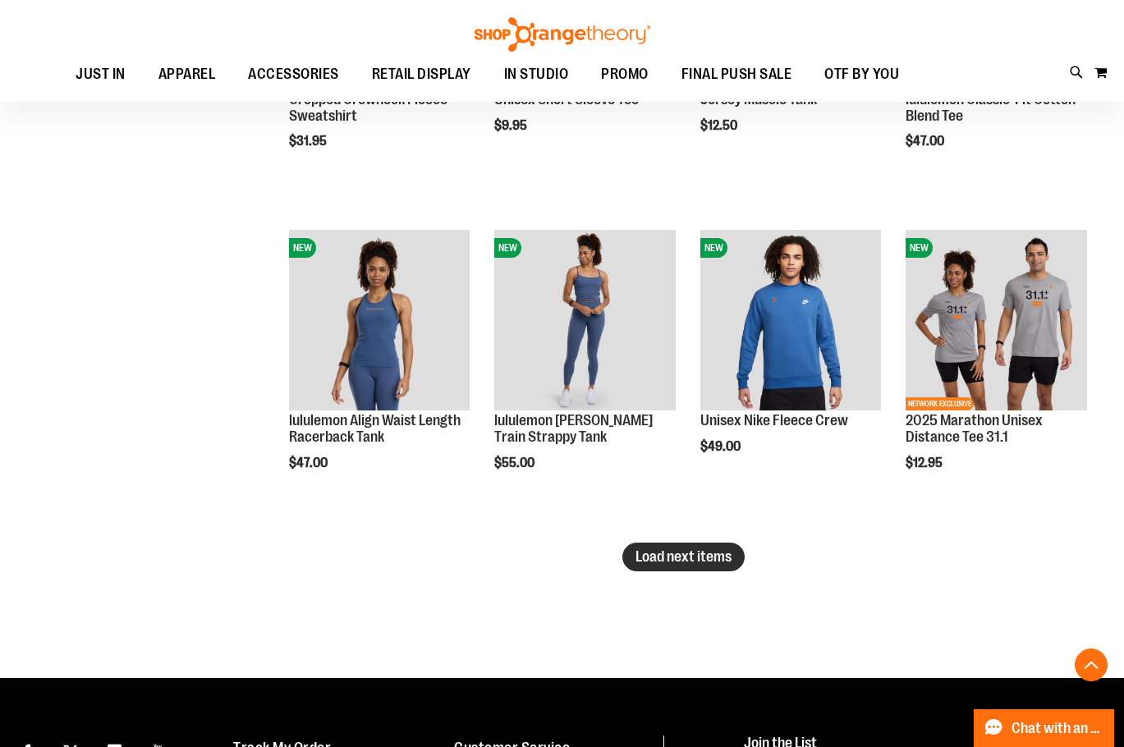
click at [710, 560] on span "Load next items" at bounding box center [683, 556] width 96 height 16
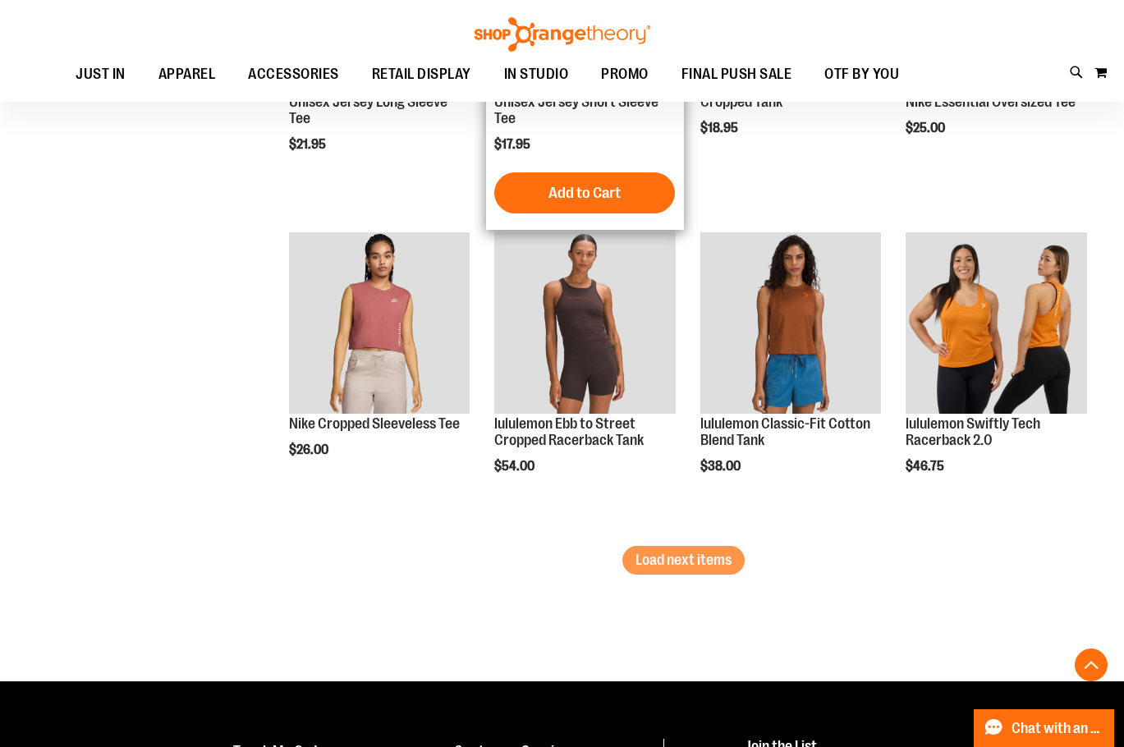
scroll to position [3775, 0]
